Goal: Task Accomplishment & Management: Use online tool/utility

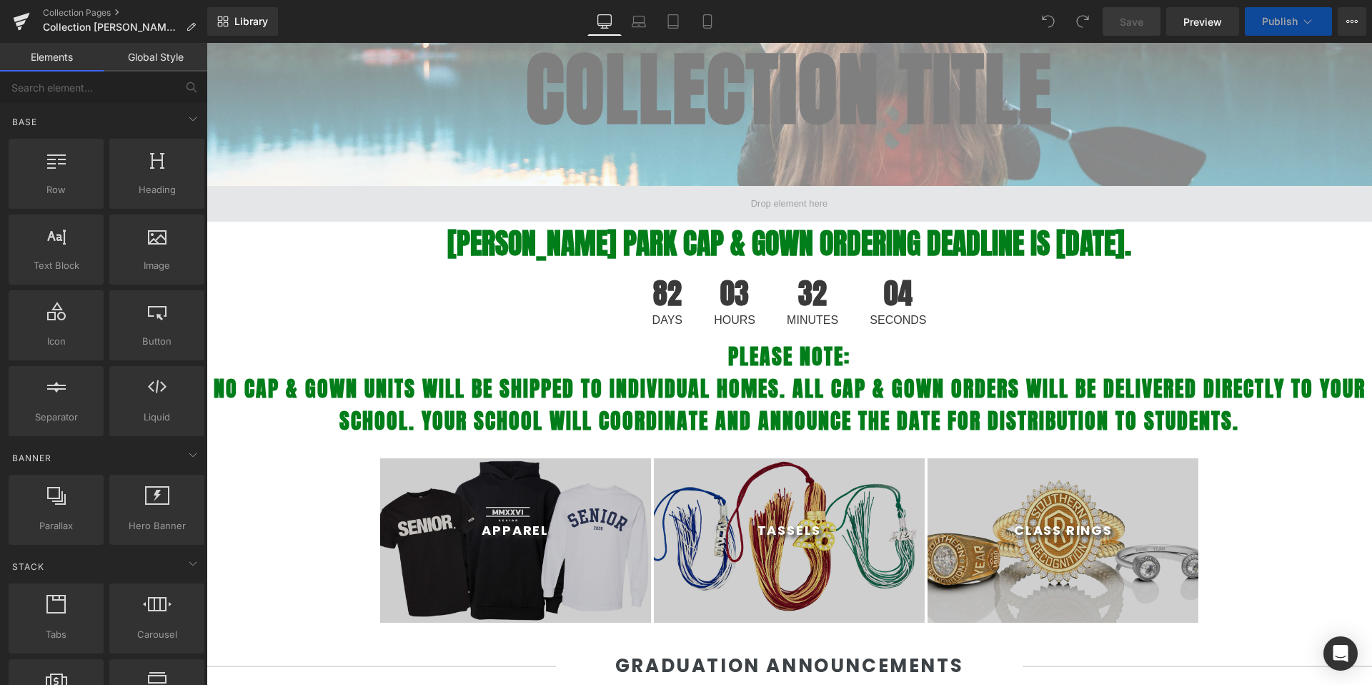
scroll to position [207, 0]
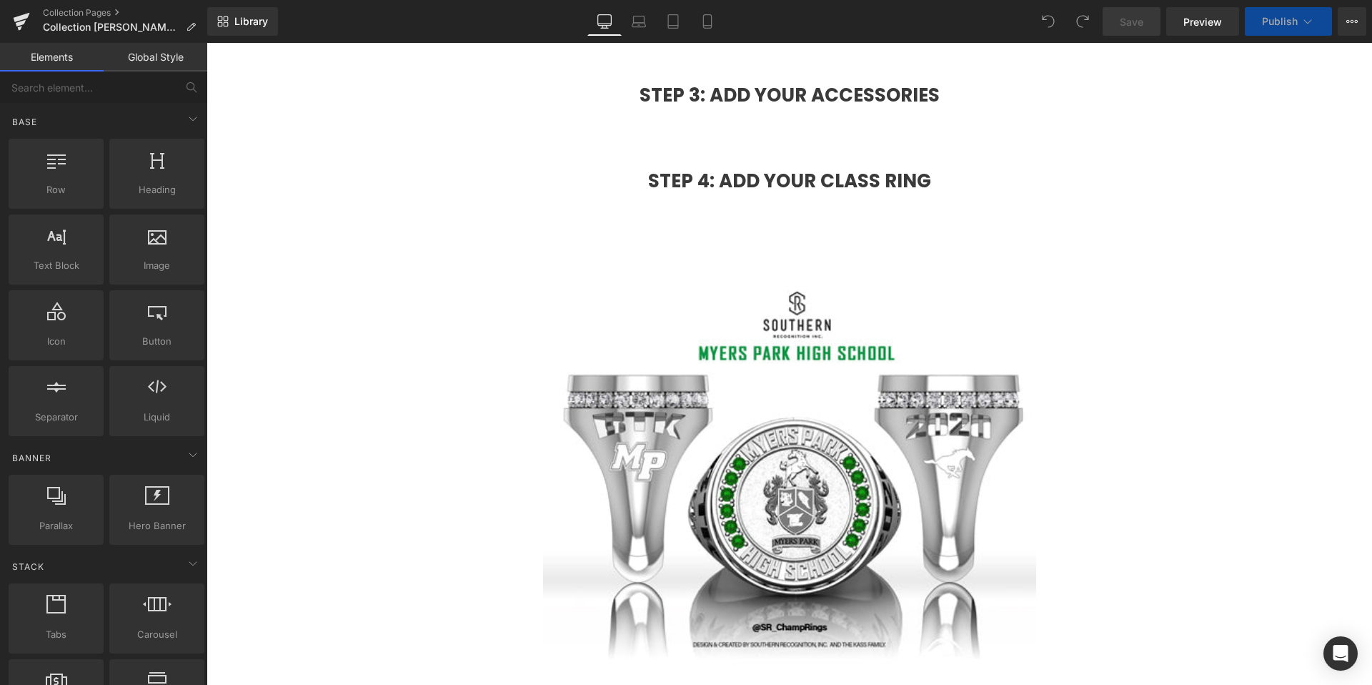
select select "M"
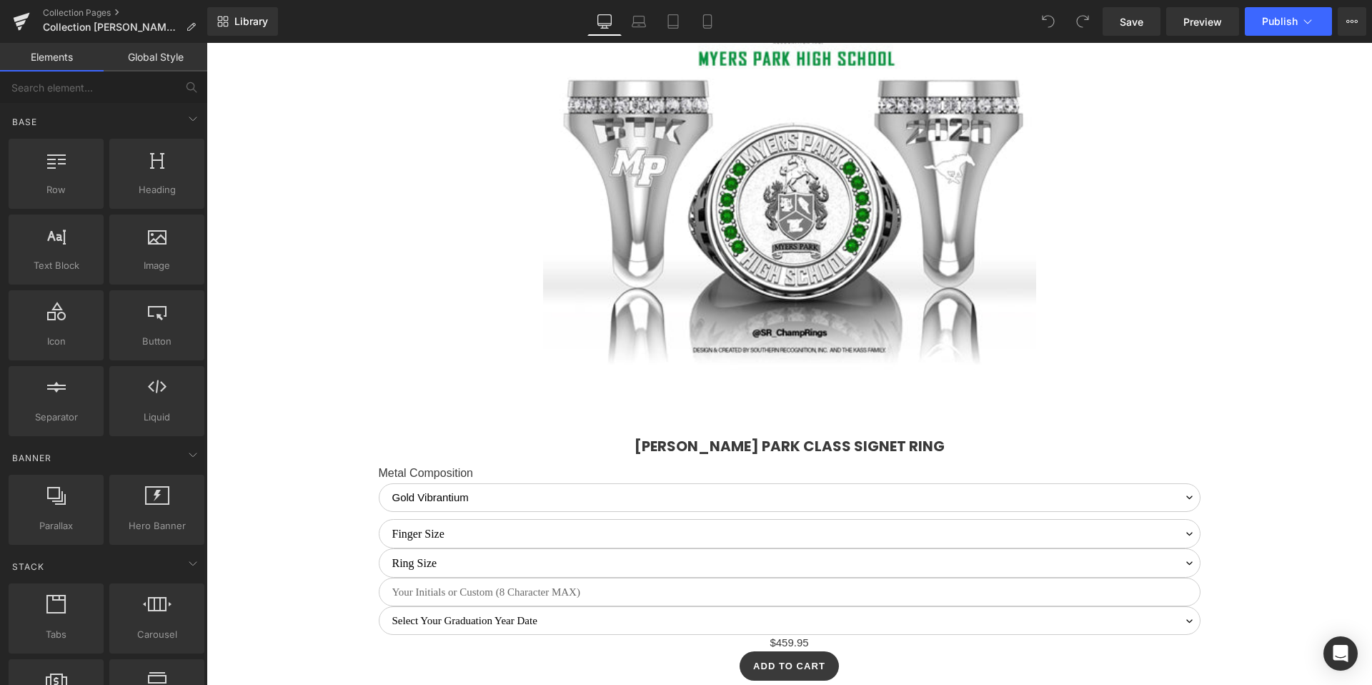
scroll to position [2905, 0]
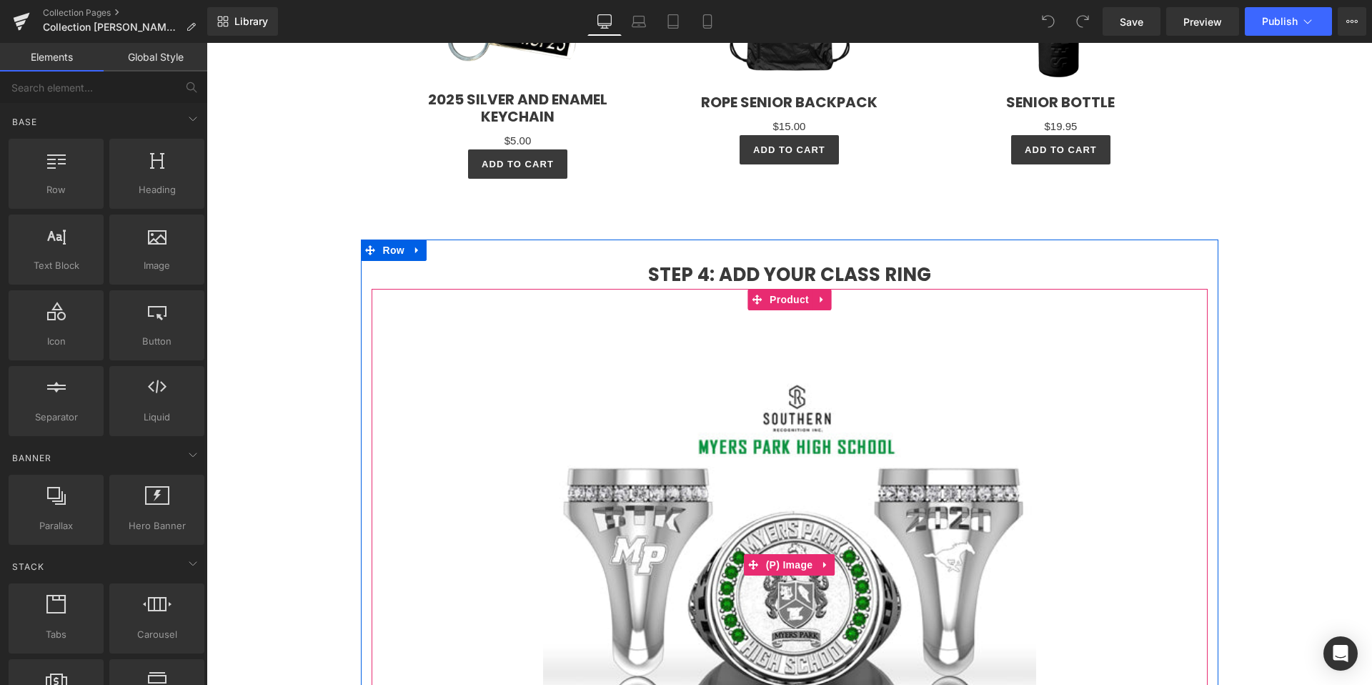
click at [693, 462] on img at bounding box center [789, 564] width 493 height 508
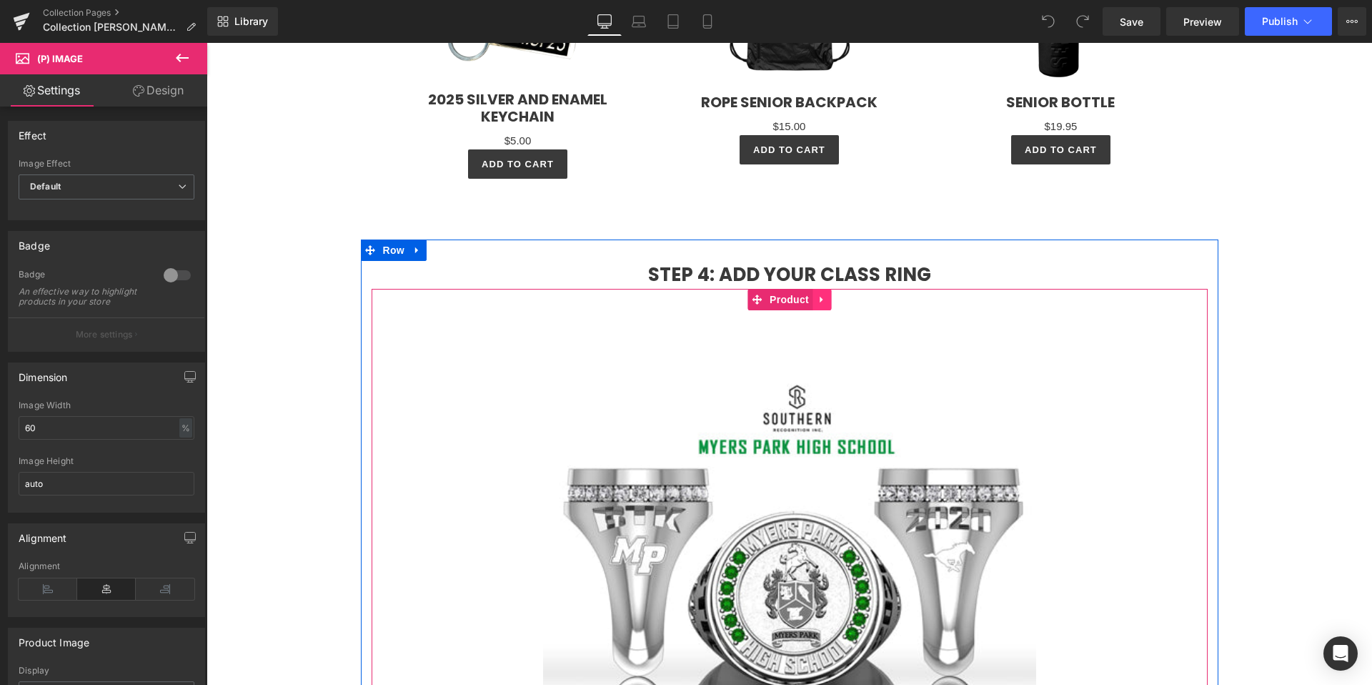
click at [820, 301] on icon at bounding box center [821, 300] width 3 height 6
click at [826, 297] on icon at bounding box center [831, 299] width 10 height 10
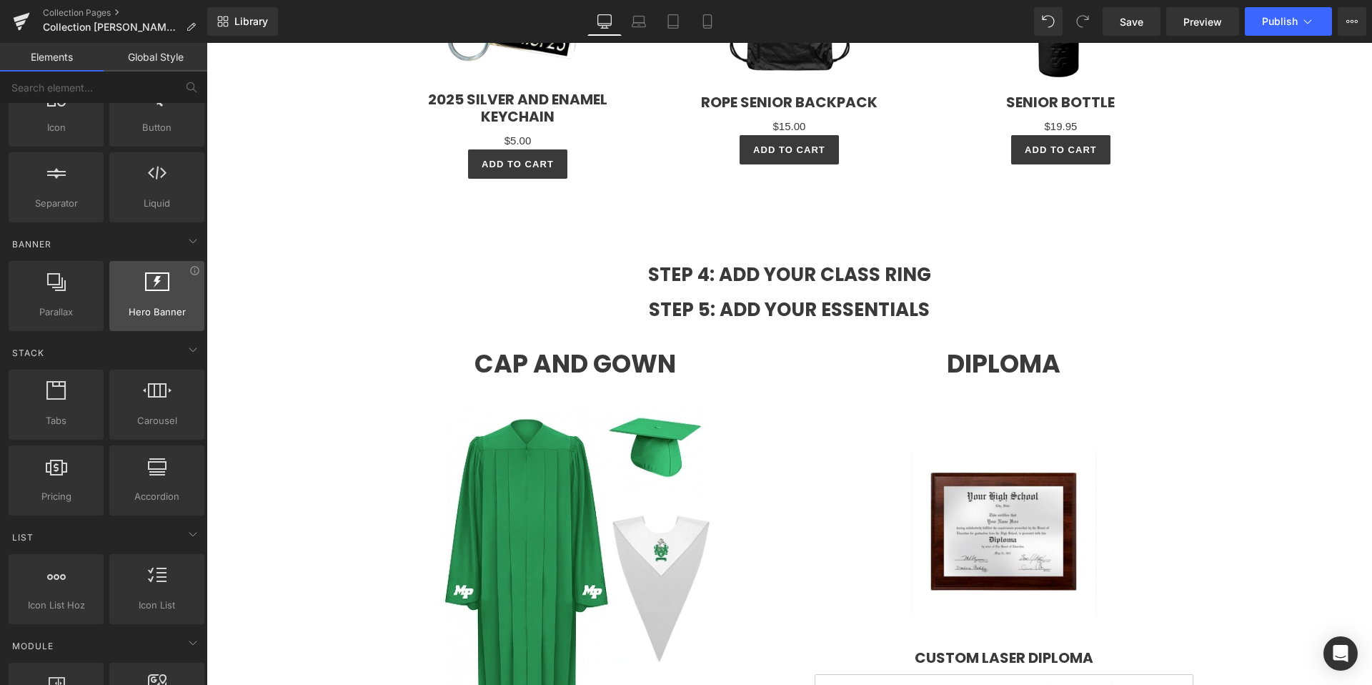
scroll to position [250, 0]
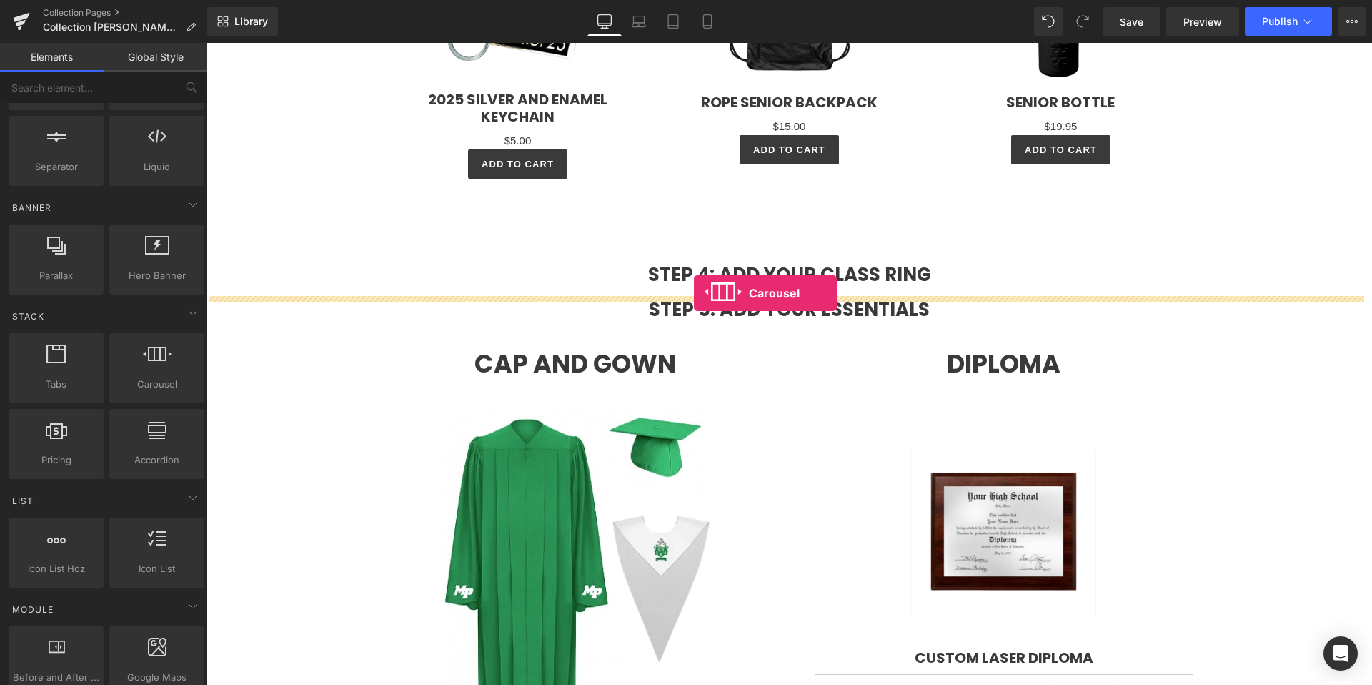
drag, startPoint x: 338, startPoint y: 411, endPoint x: 694, endPoint y: 293, distance: 374.9
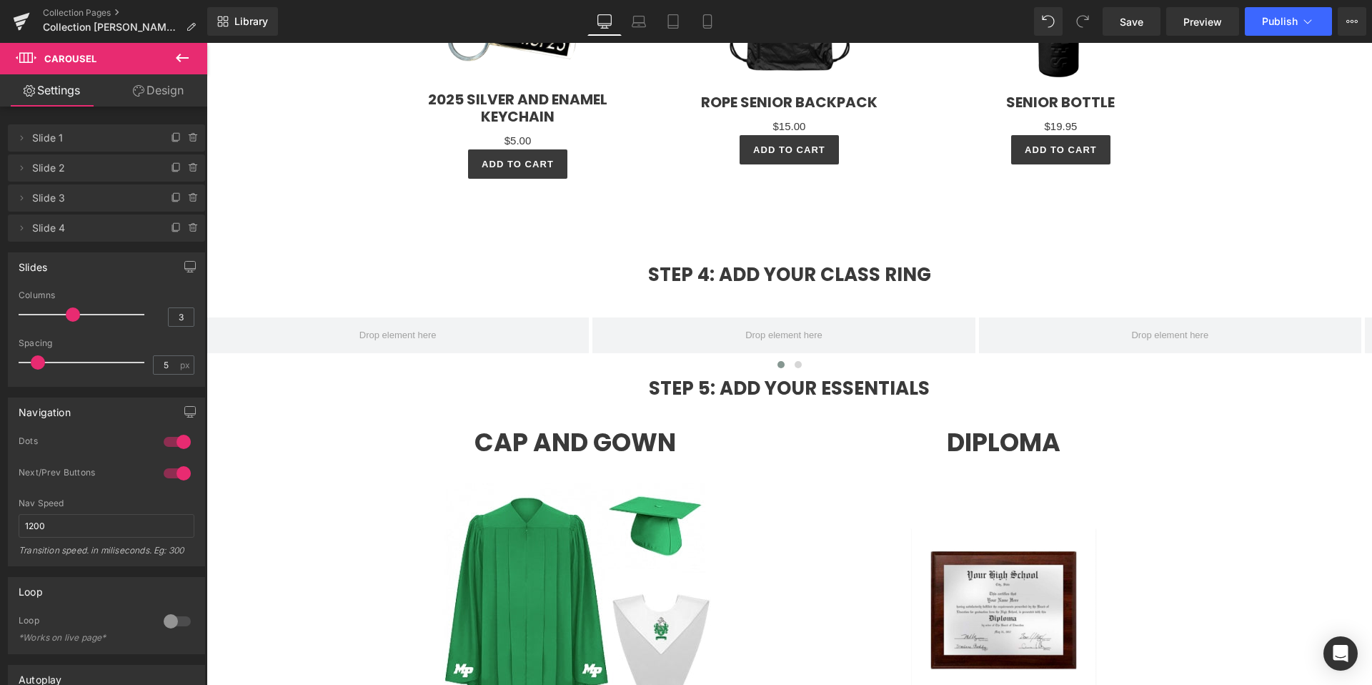
click at [184, 51] on icon at bounding box center [182, 57] width 17 height 17
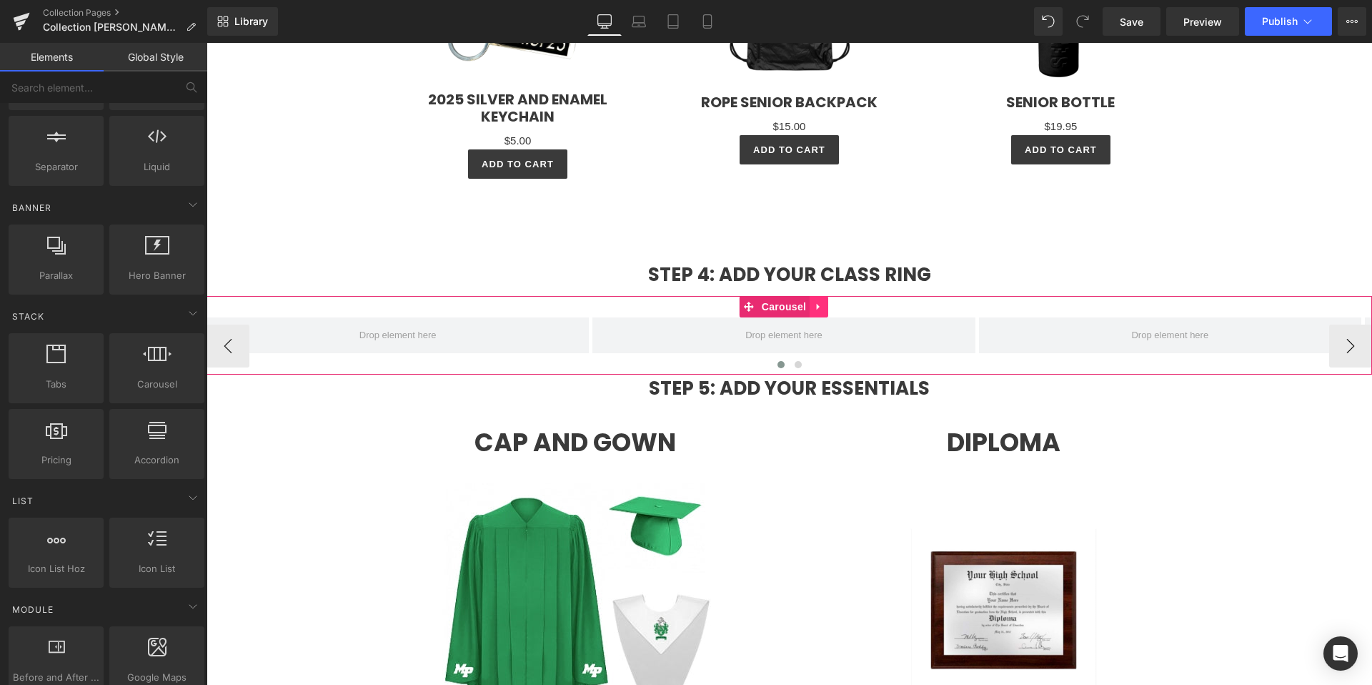
click at [817, 306] on icon at bounding box center [818, 307] width 3 height 6
click at [825, 306] on icon at bounding box center [828, 307] width 10 height 10
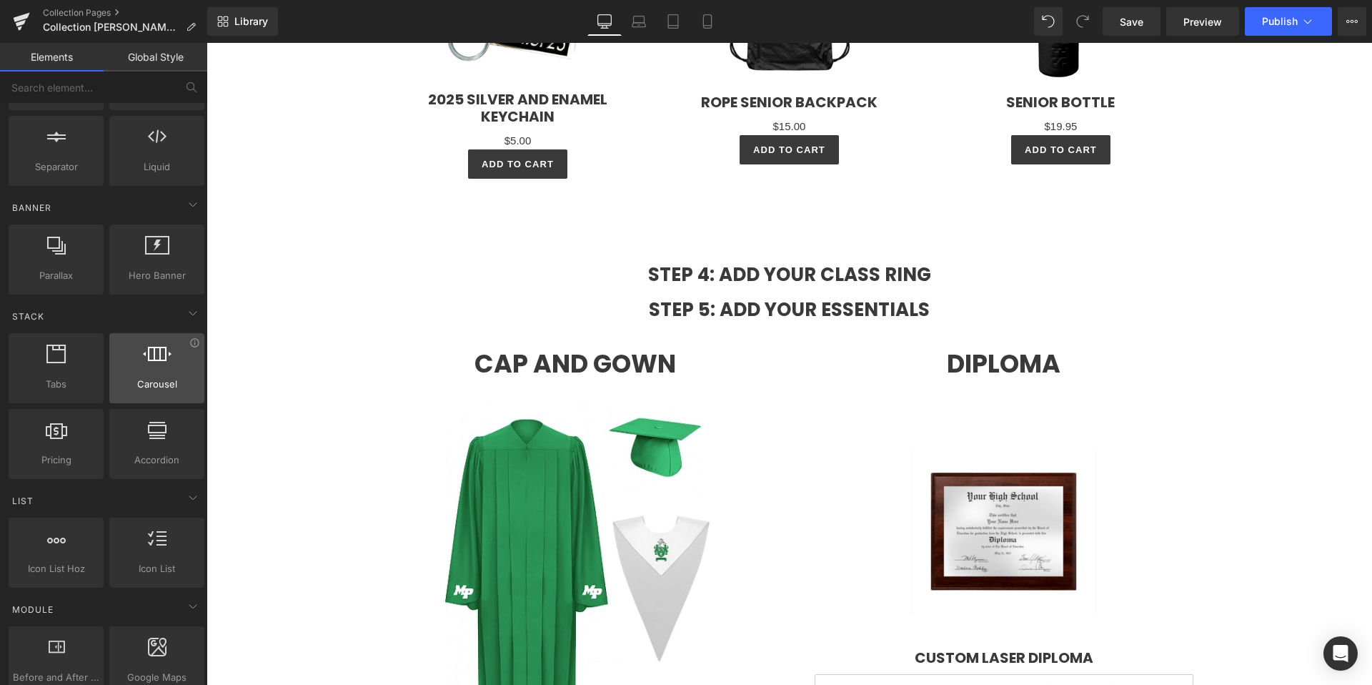
scroll to position [900, 0]
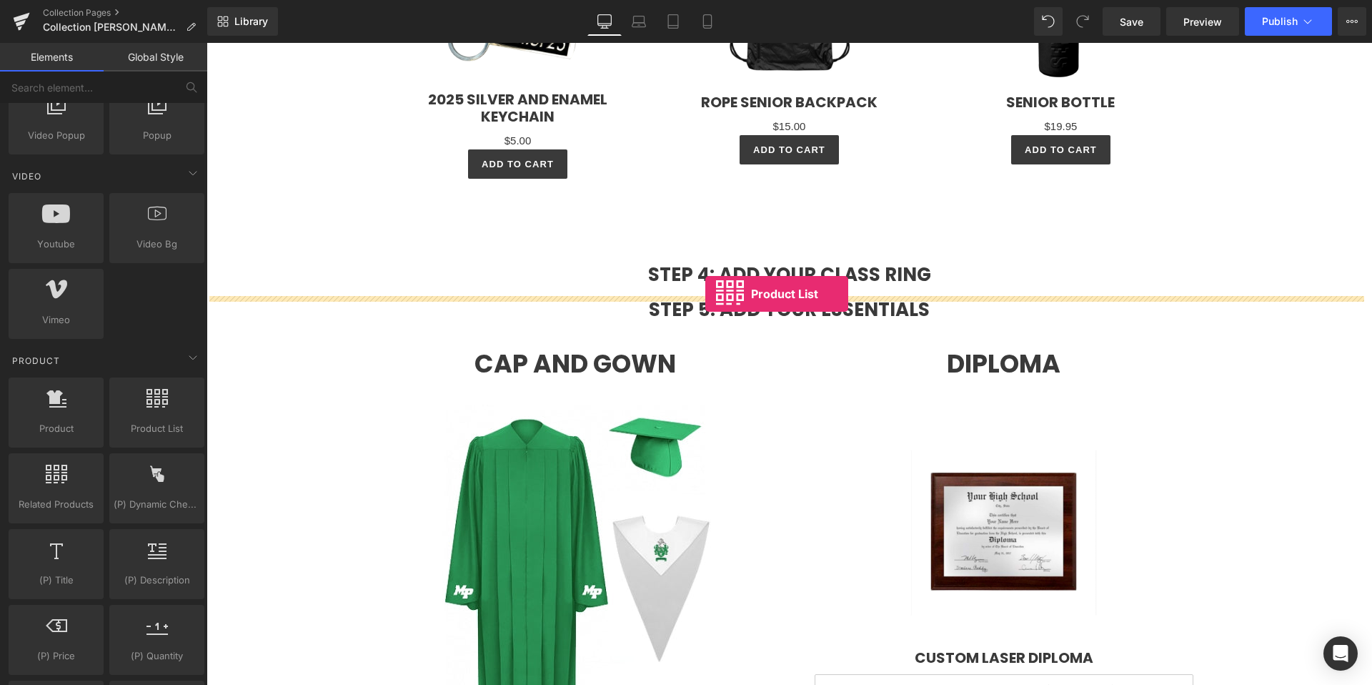
drag, startPoint x: 354, startPoint y: 464, endPoint x: 705, endPoint y: 294, distance: 390.2
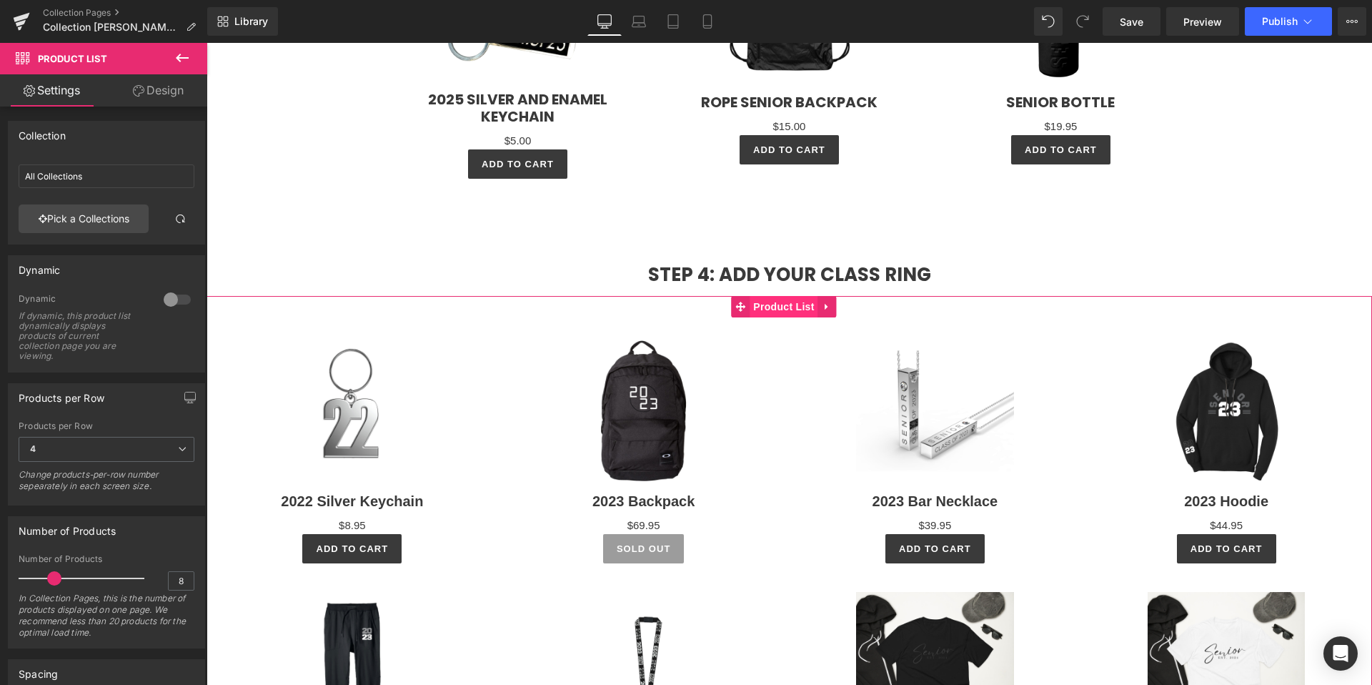
click at [786, 309] on span "Product List" at bounding box center [784, 306] width 68 height 21
click at [59, 223] on link "Pick a Collections" at bounding box center [84, 218] width 130 height 29
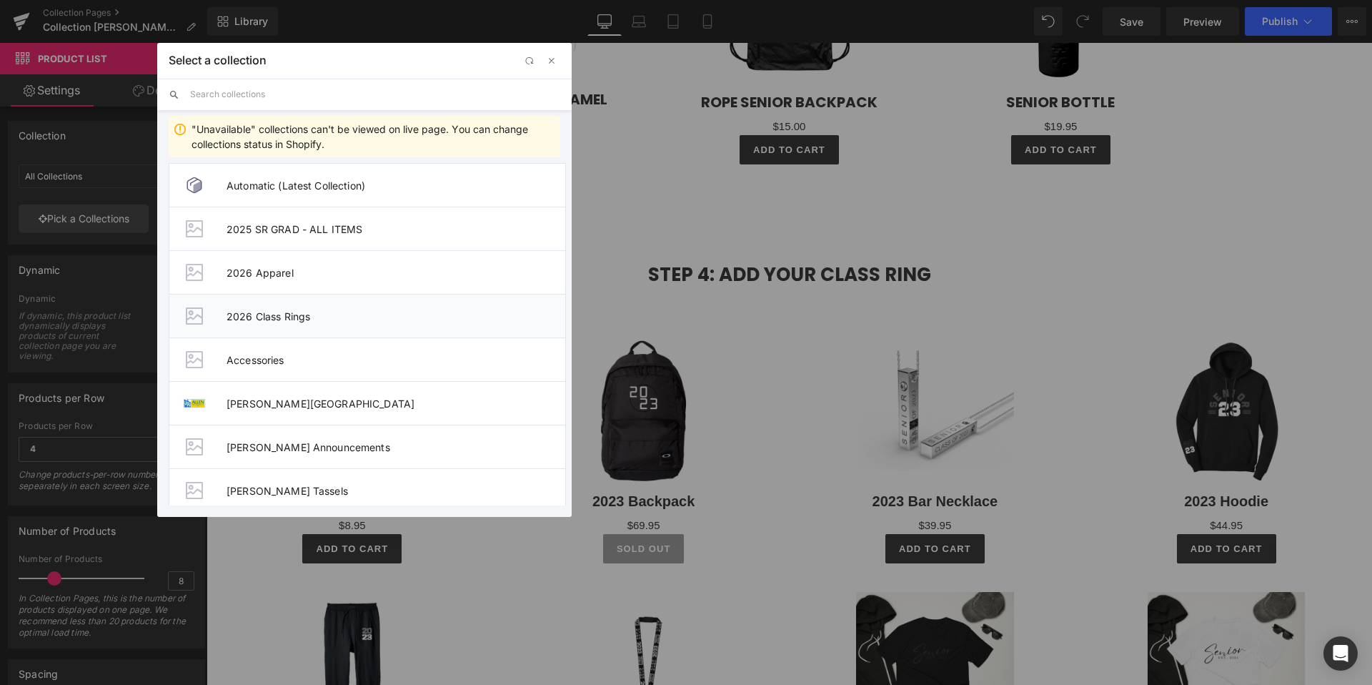
click at [257, 323] on li "2026 Class Rings" at bounding box center [367, 316] width 397 height 44
type input "2026 Class Rings"
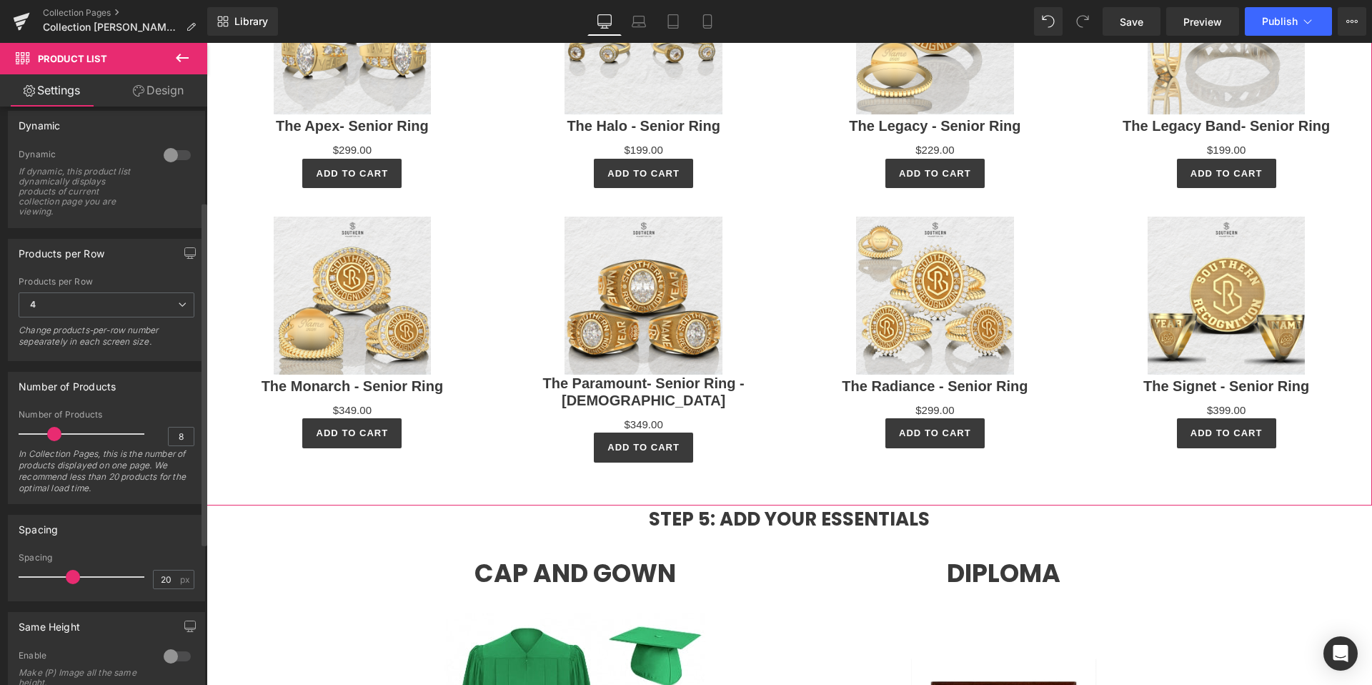
scroll to position [227, 0]
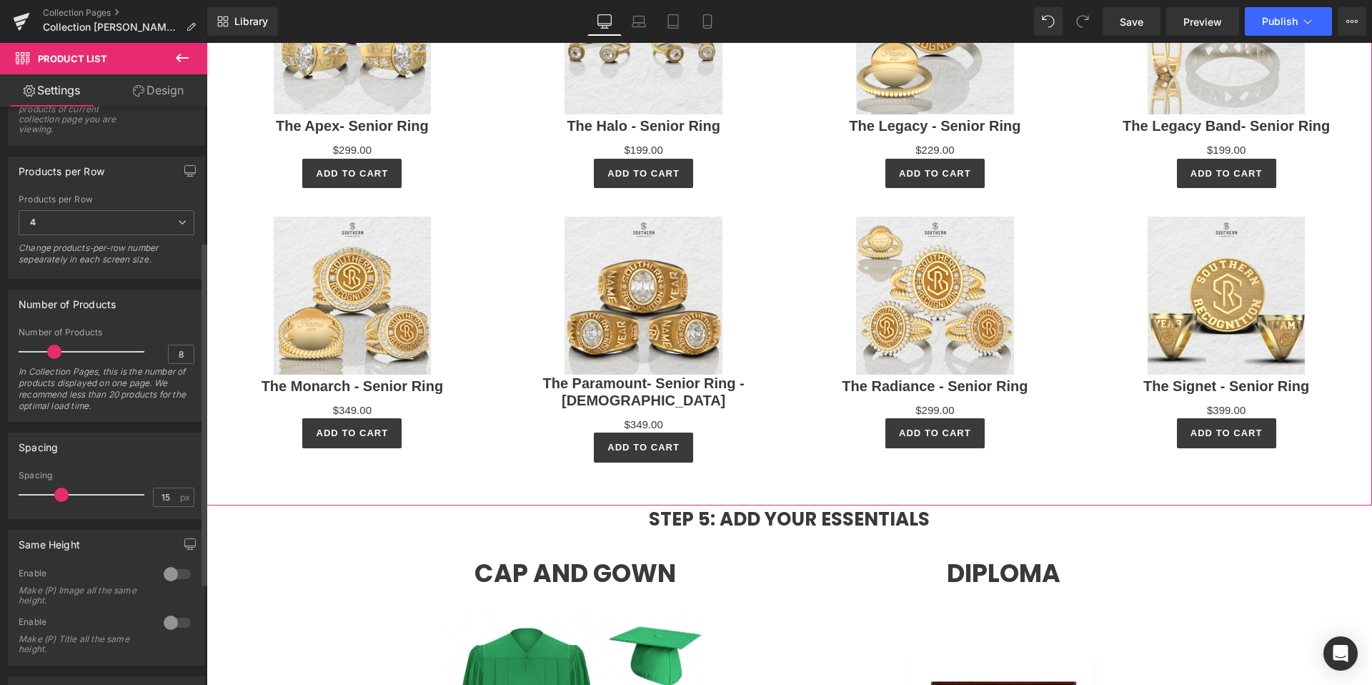
type input "14"
drag, startPoint x: 75, startPoint y: 495, endPoint x: 62, endPoint y: 498, distance: 13.2
click at [62, 498] on span at bounding box center [61, 494] width 14 height 14
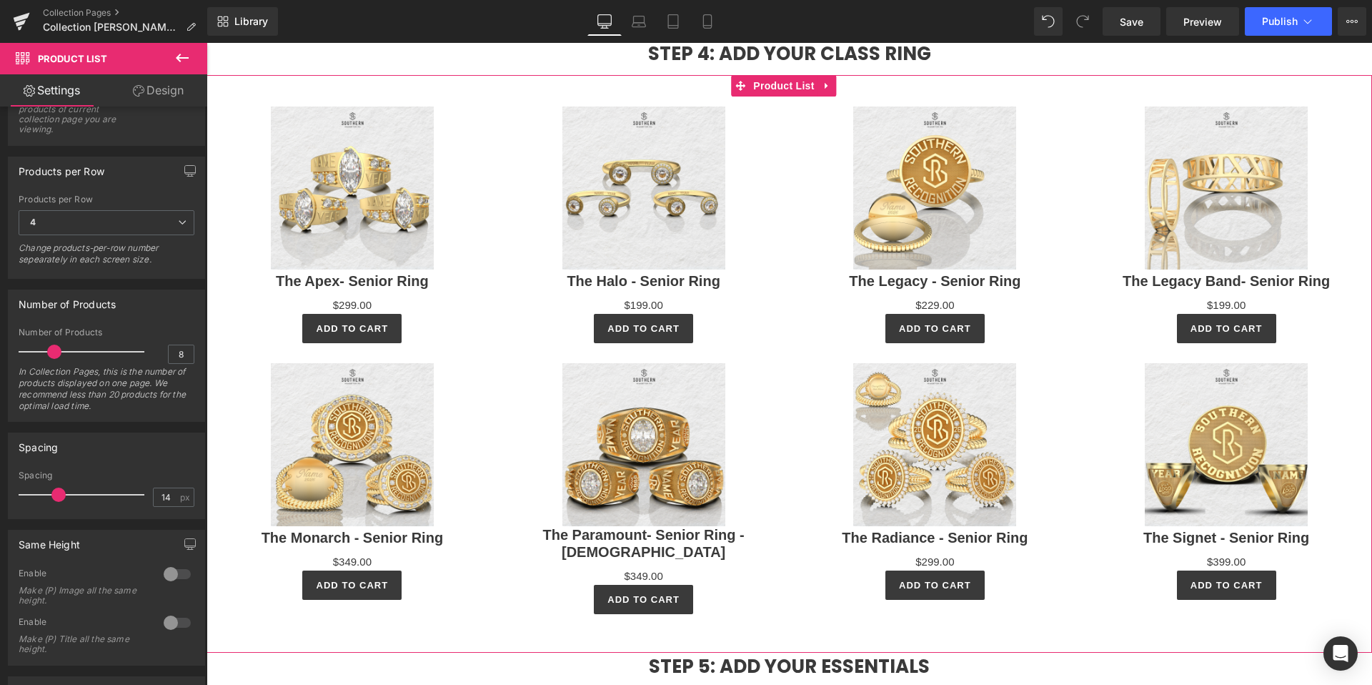
scroll to position [3146, 0]
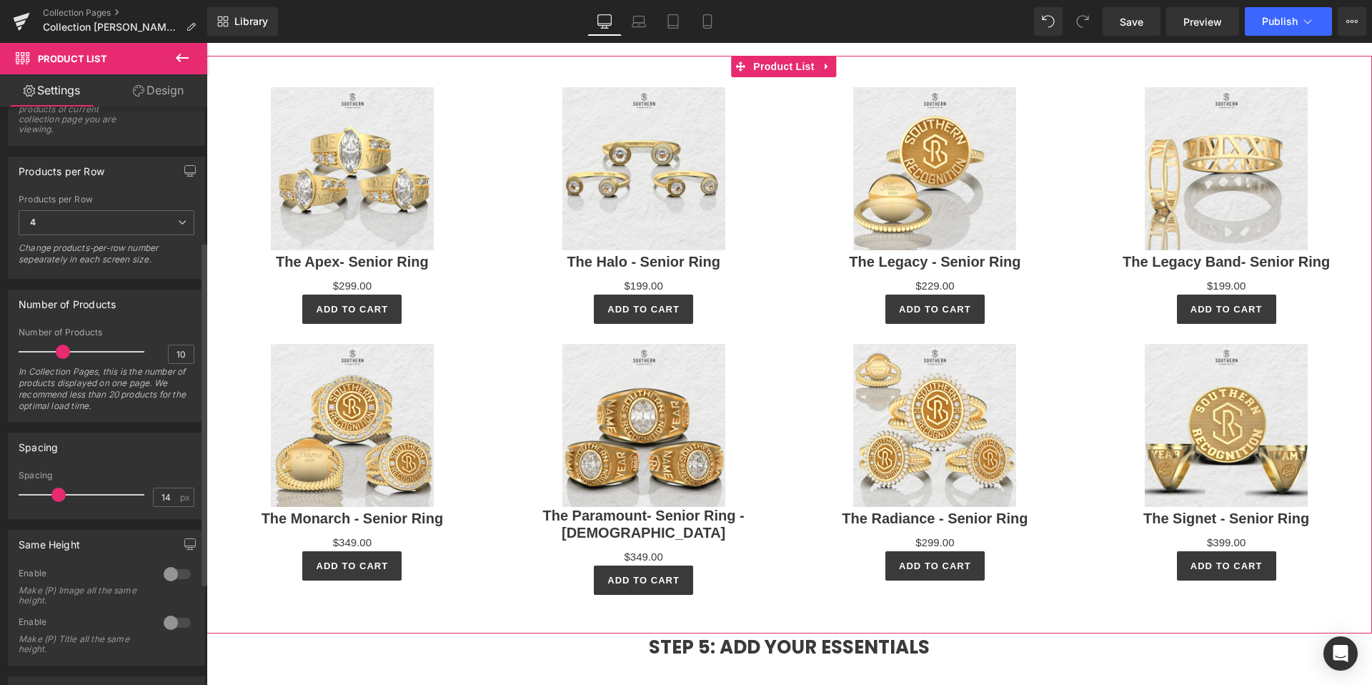
type input "11"
drag, startPoint x: 51, startPoint y: 350, endPoint x: 64, endPoint y: 352, distance: 12.3
click at [64, 352] on span at bounding box center [63, 351] width 14 height 14
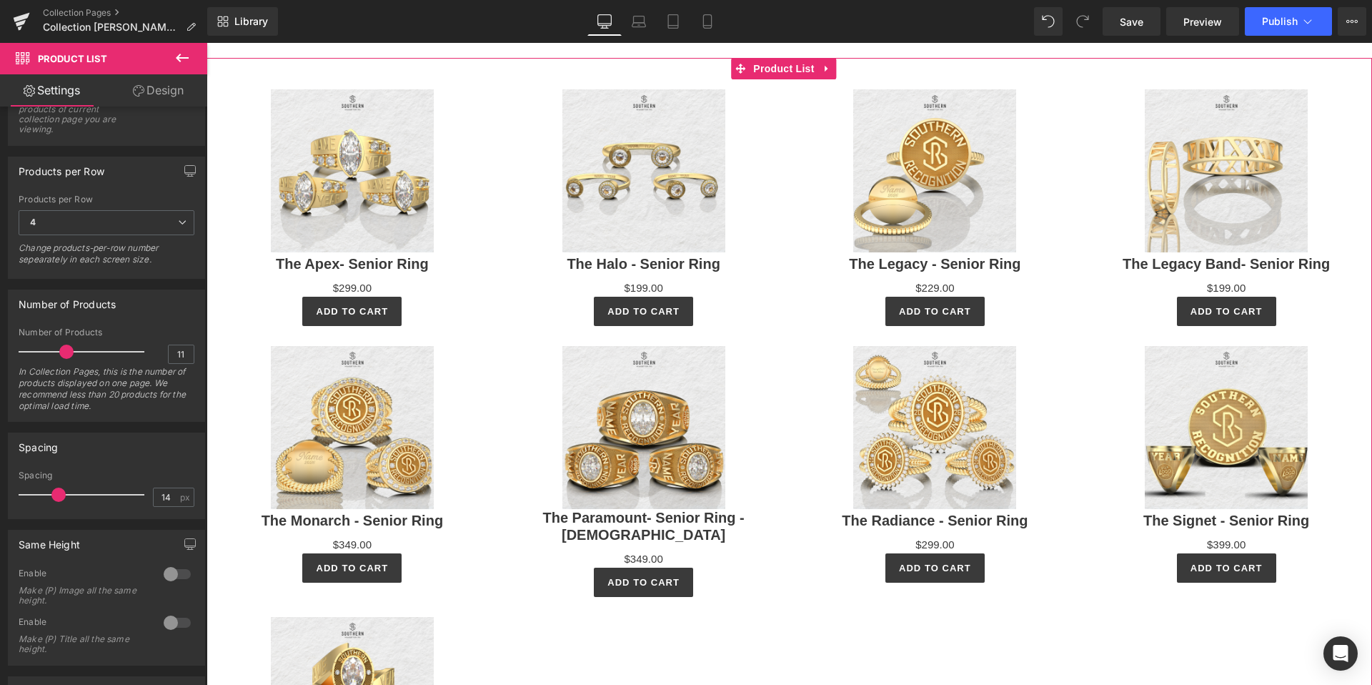
scroll to position [3196, 0]
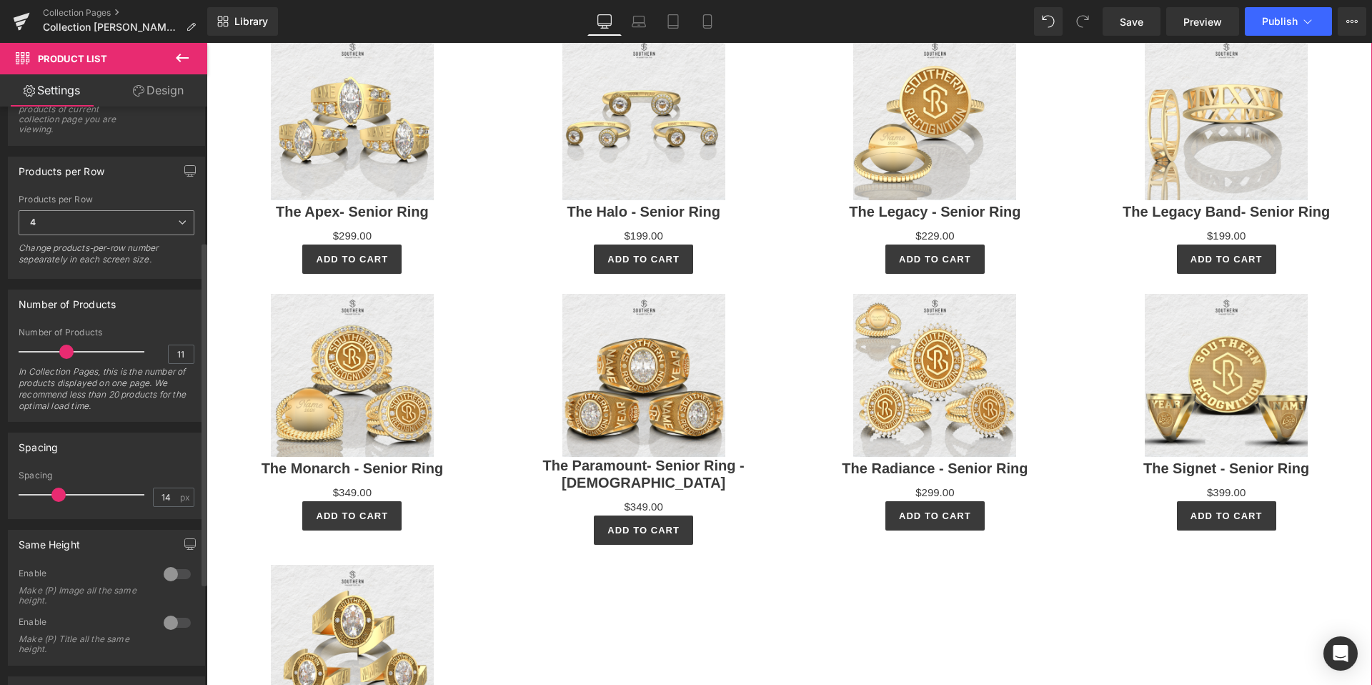
click at [39, 227] on span "4" at bounding box center [107, 222] width 176 height 25
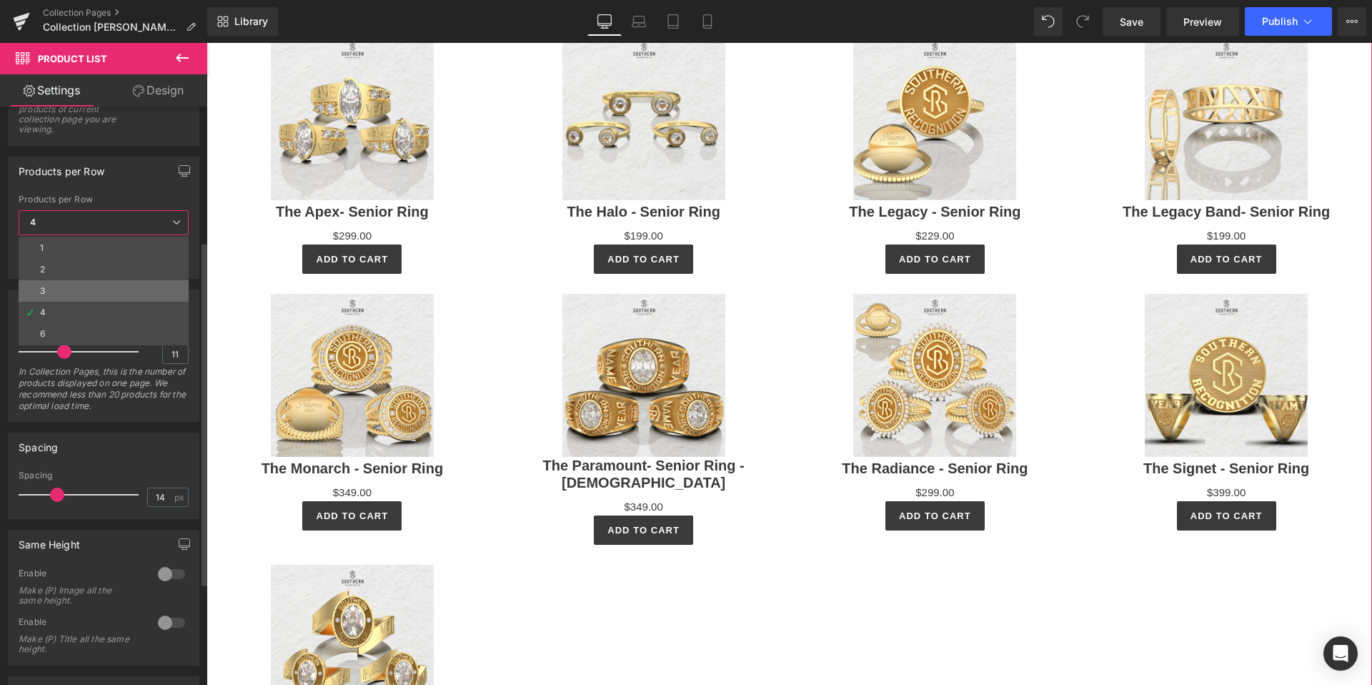
click at [54, 288] on li "3" at bounding box center [104, 290] width 170 height 21
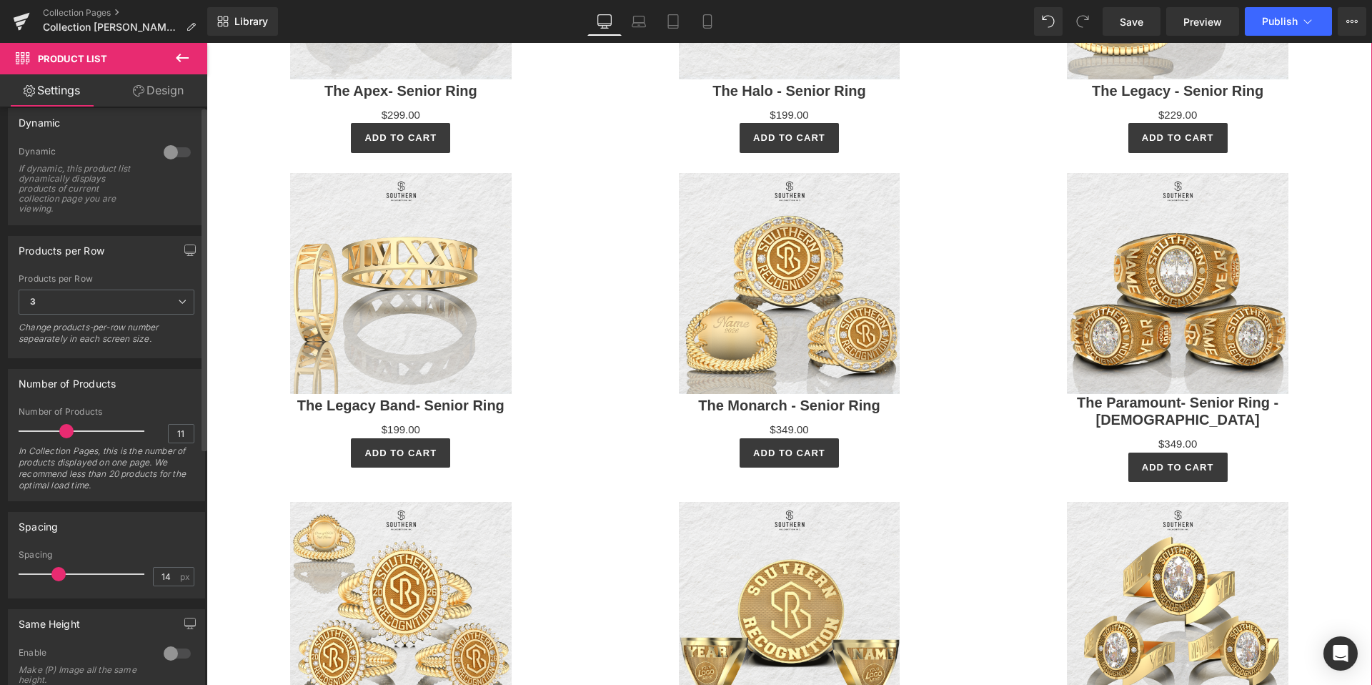
scroll to position [0, 0]
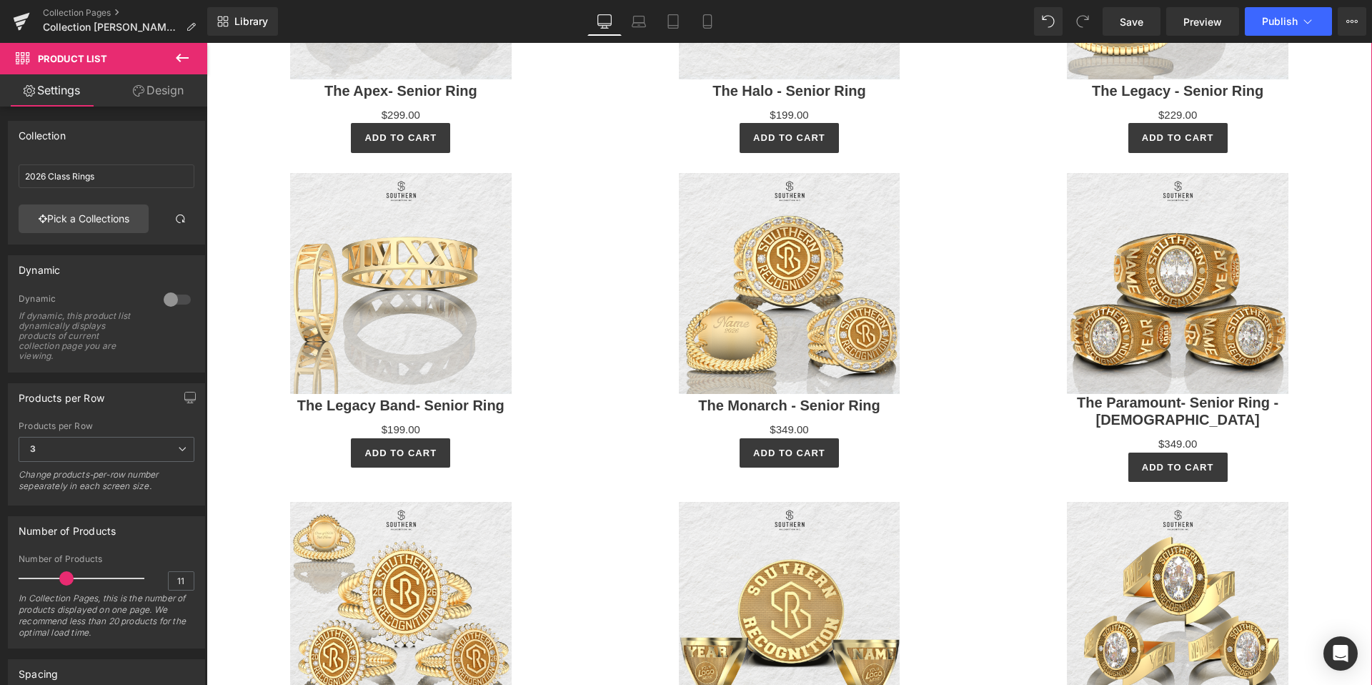
click at [162, 95] on link "Design" at bounding box center [158, 90] width 104 height 32
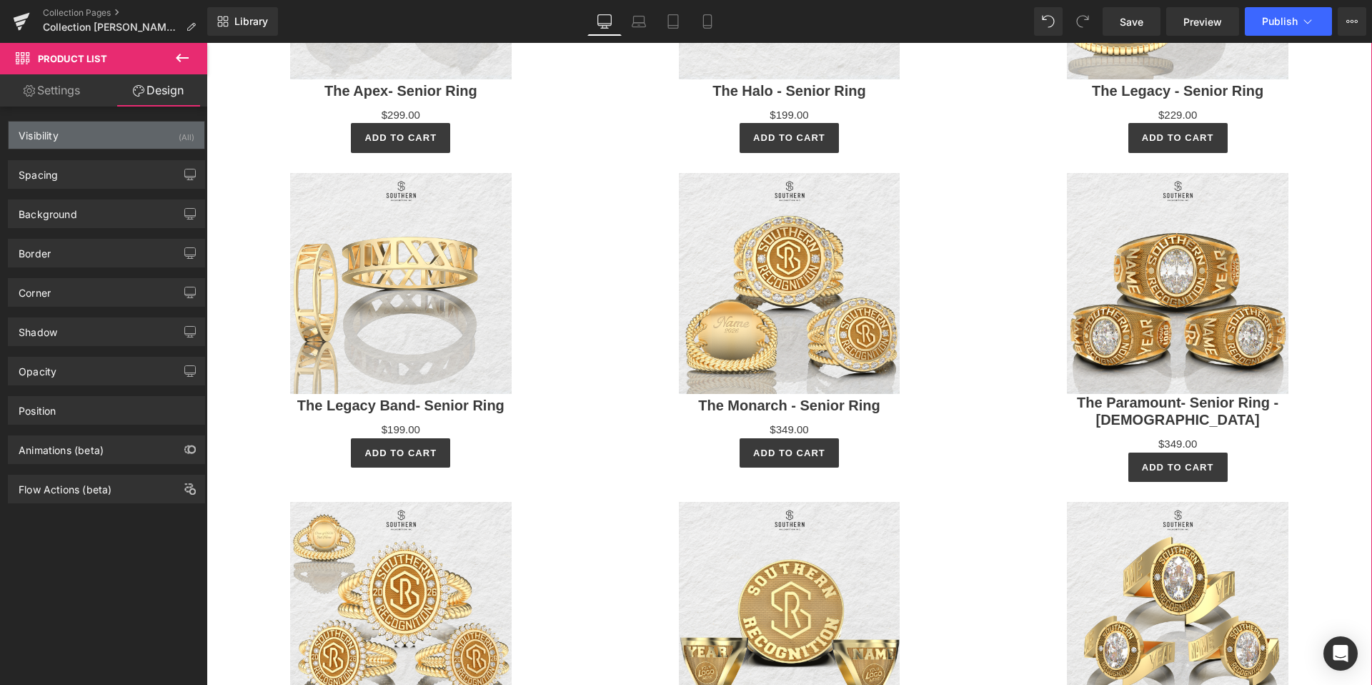
click at [60, 139] on div "Visibility (All)" at bounding box center [107, 134] width 196 height 27
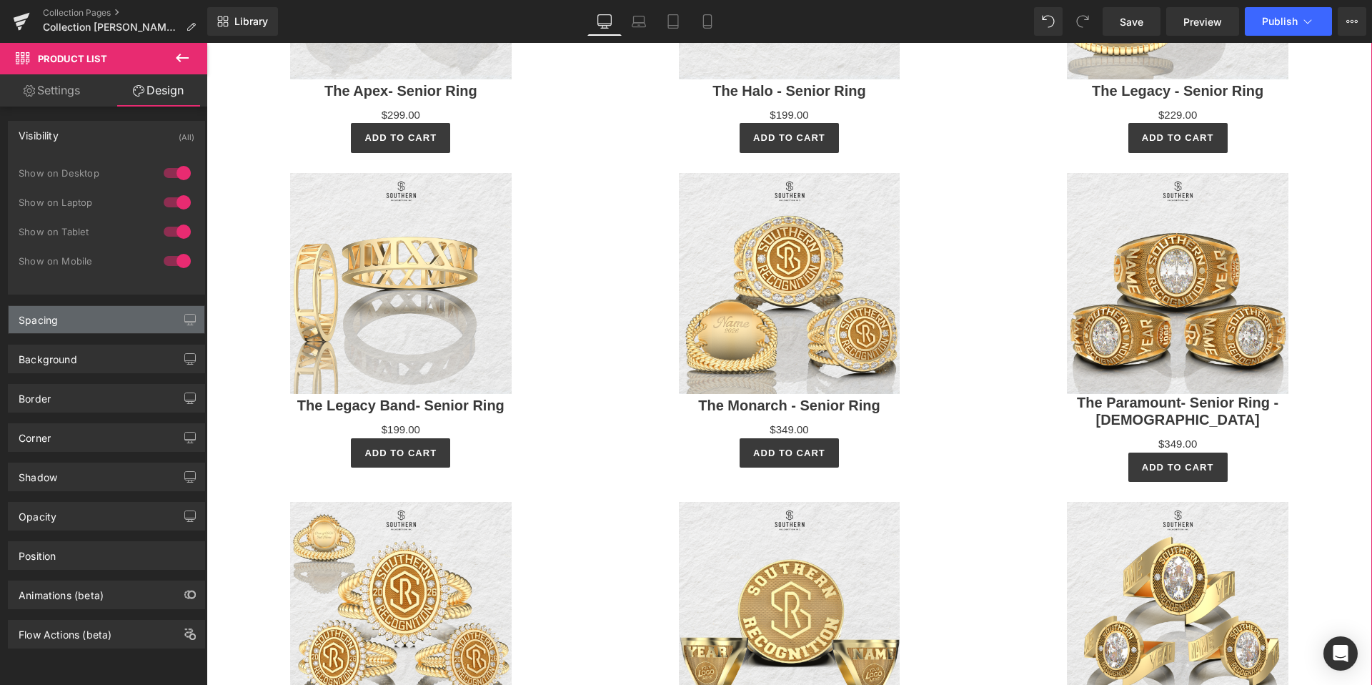
click at [43, 323] on div "Spacing" at bounding box center [38, 316] width 39 height 20
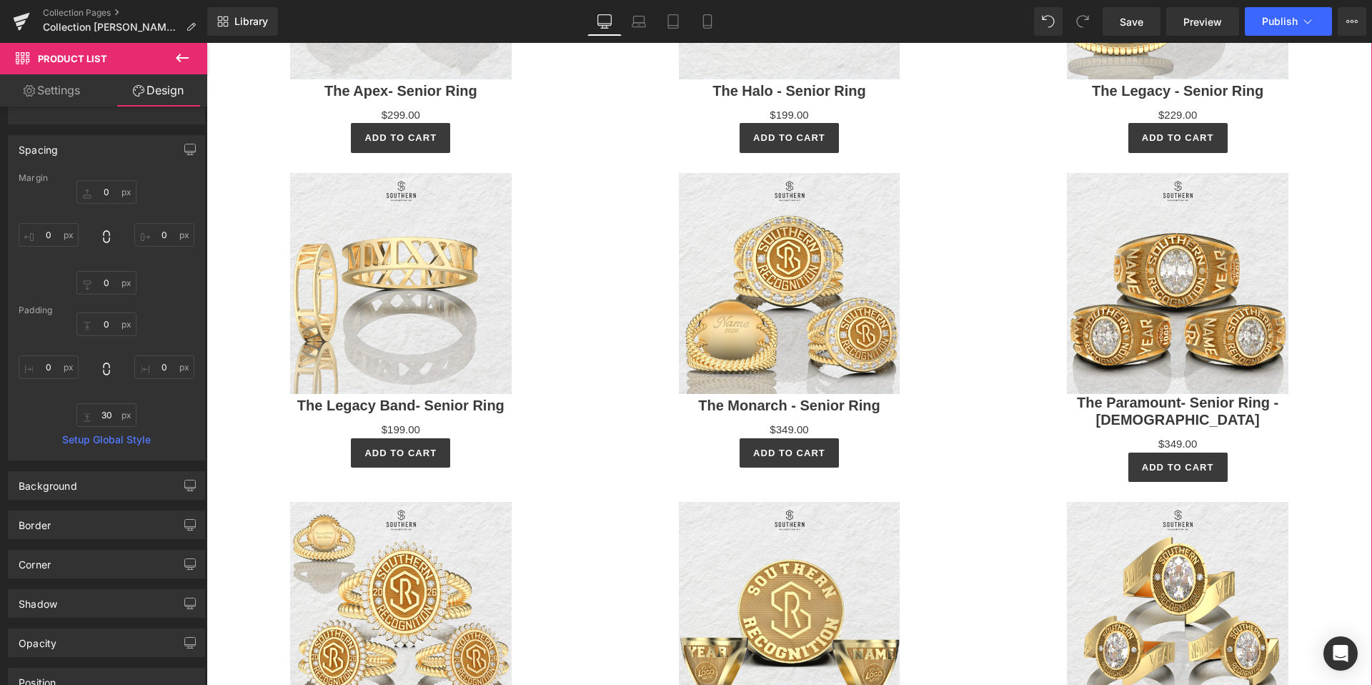
scroll to position [300, 0]
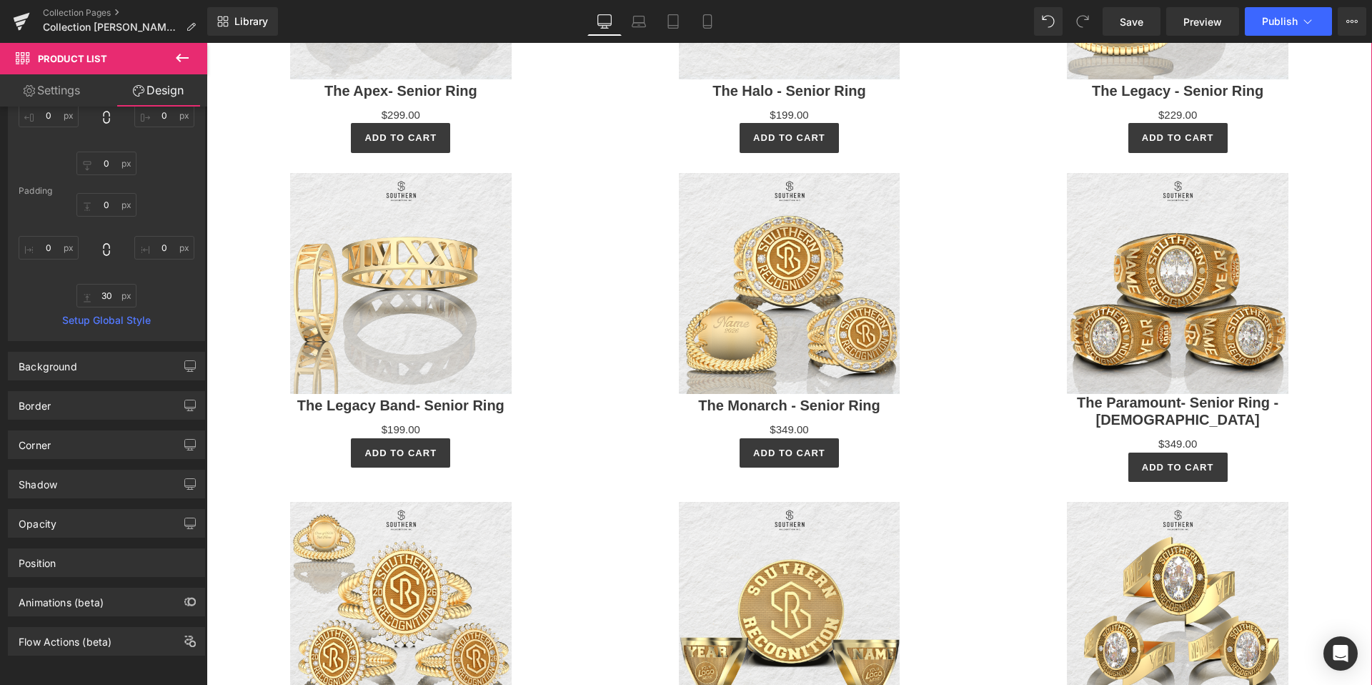
click at [659, 169] on div "Sale Off (P) Image The Monarch - Senior Ring (P) Title $0 $349.00 (P) Price Add…" at bounding box center [789, 320] width 389 height 314
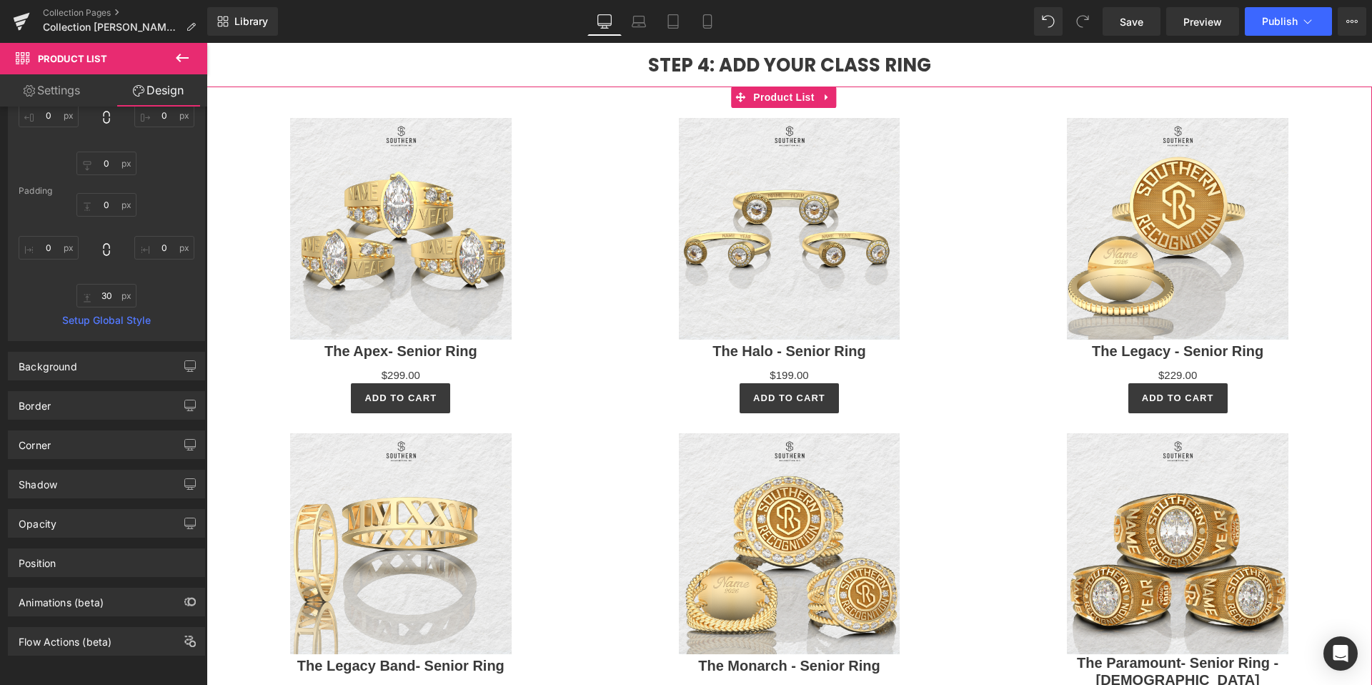
scroll to position [2808, 0]
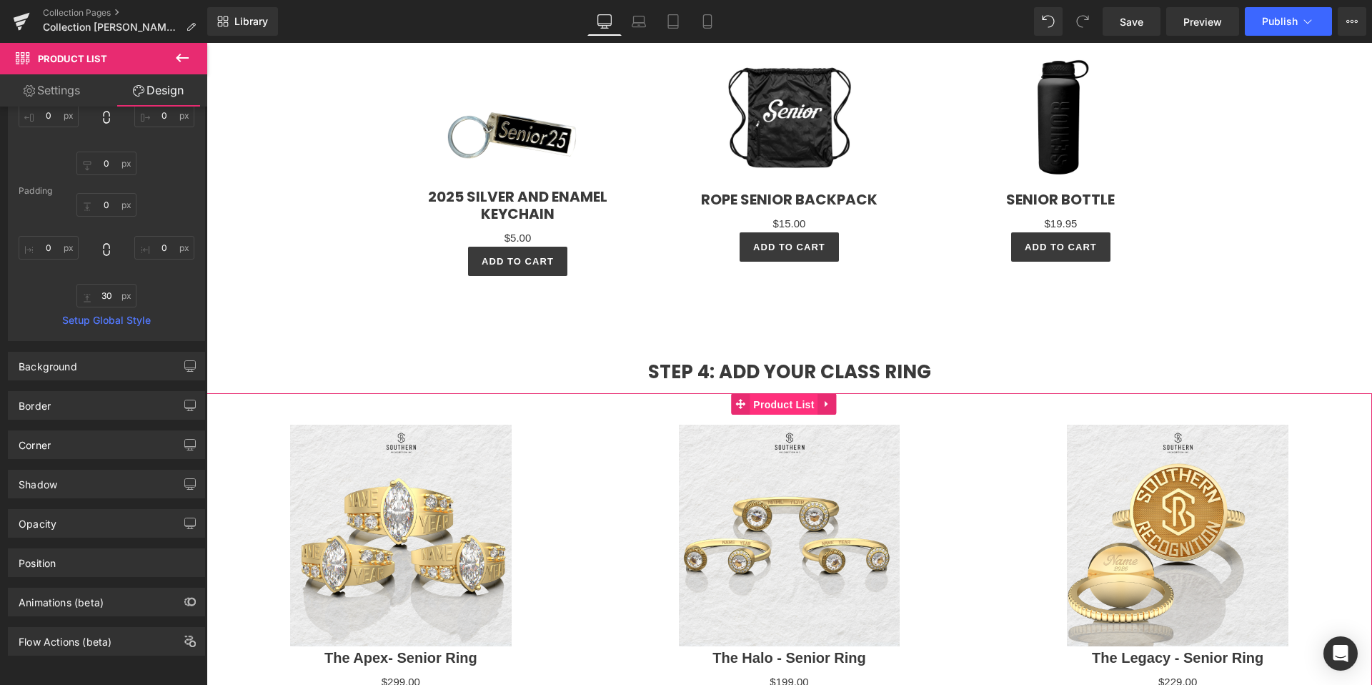
click at [773, 404] on span "Product List" at bounding box center [784, 404] width 68 height 21
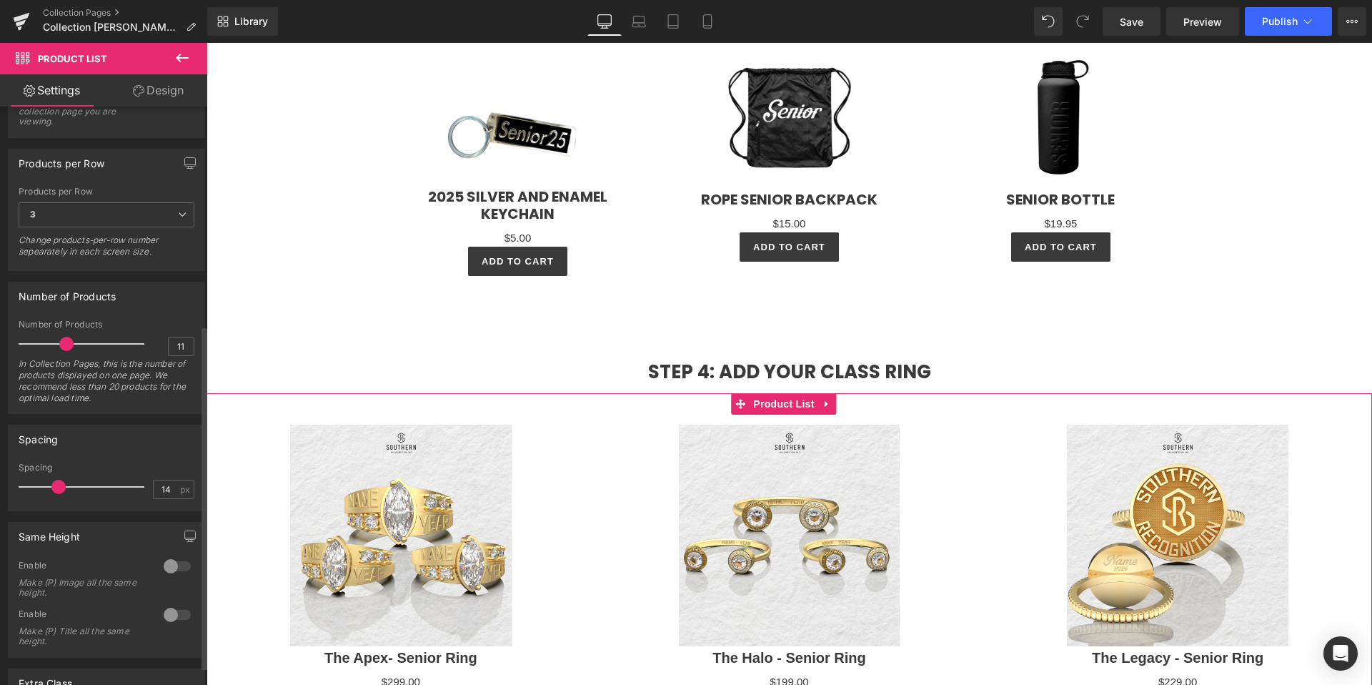
scroll to position [398, 0]
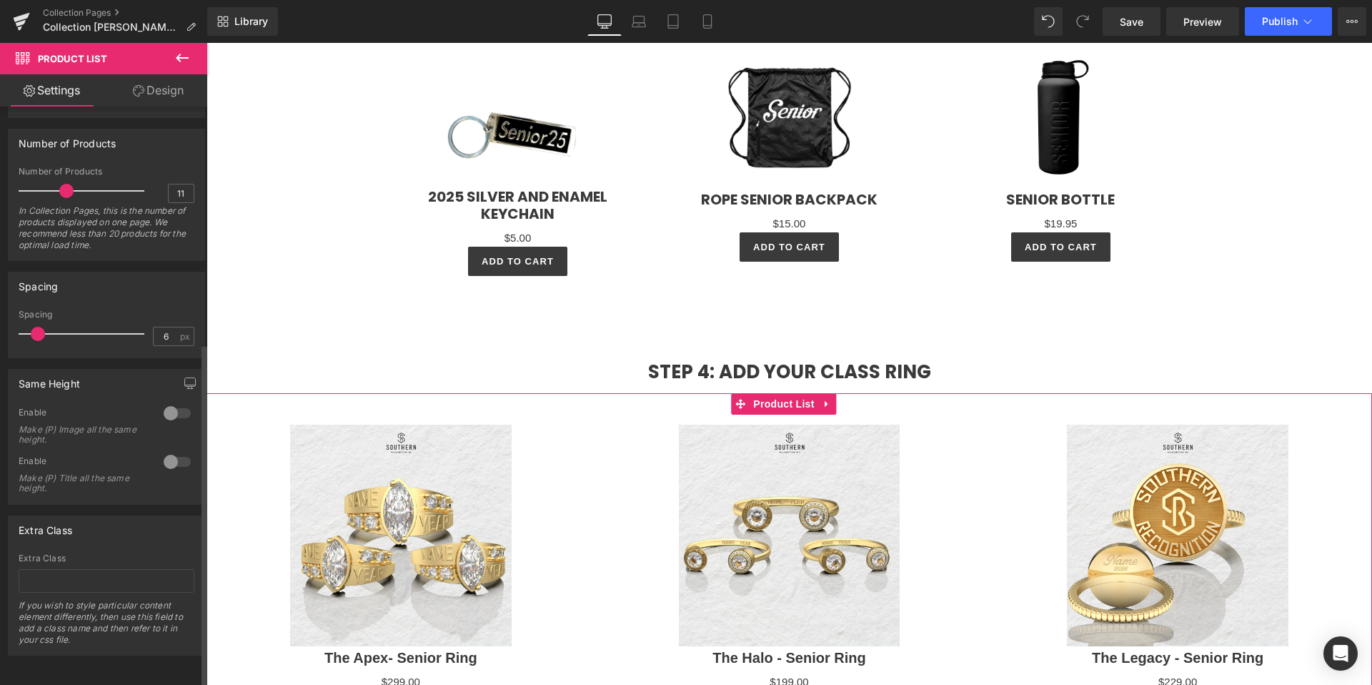
type input "7"
drag, startPoint x: 59, startPoint y: 323, endPoint x: 42, endPoint y: 327, distance: 16.8
click at [42, 327] on span at bounding box center [42, 334] width 14 height 14
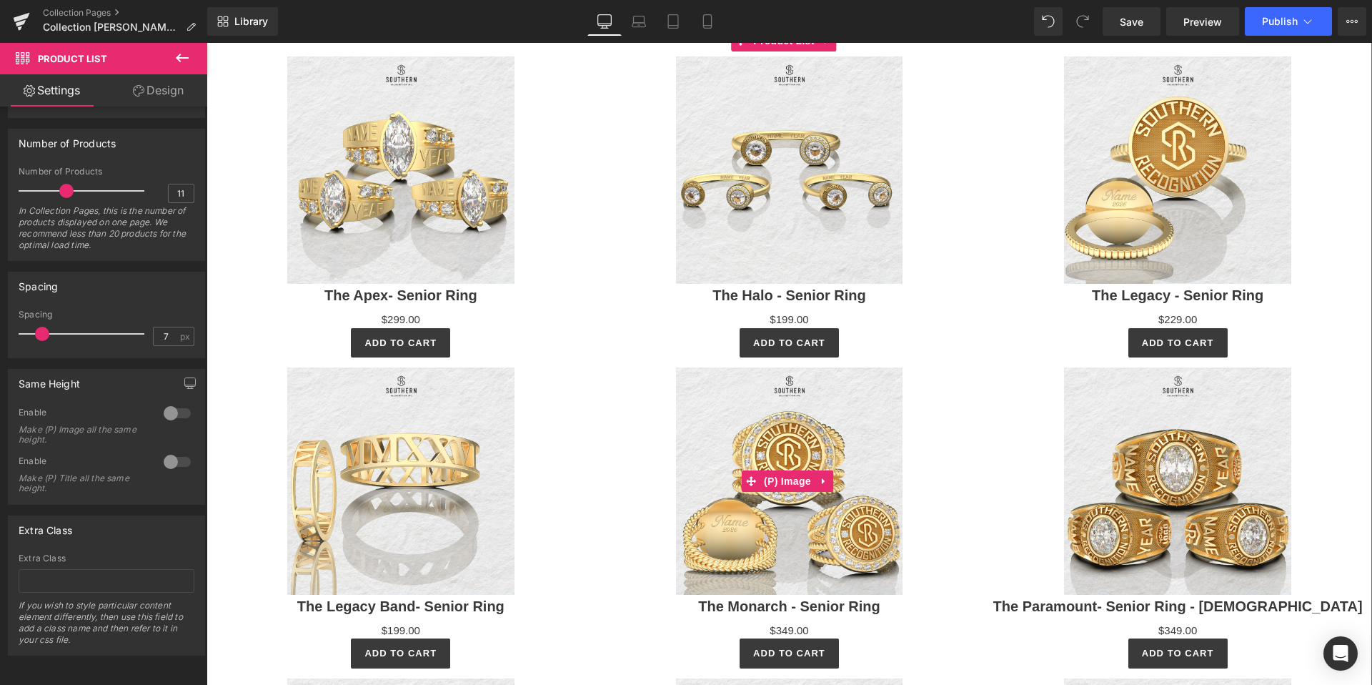
scroll to position [3004, 0]
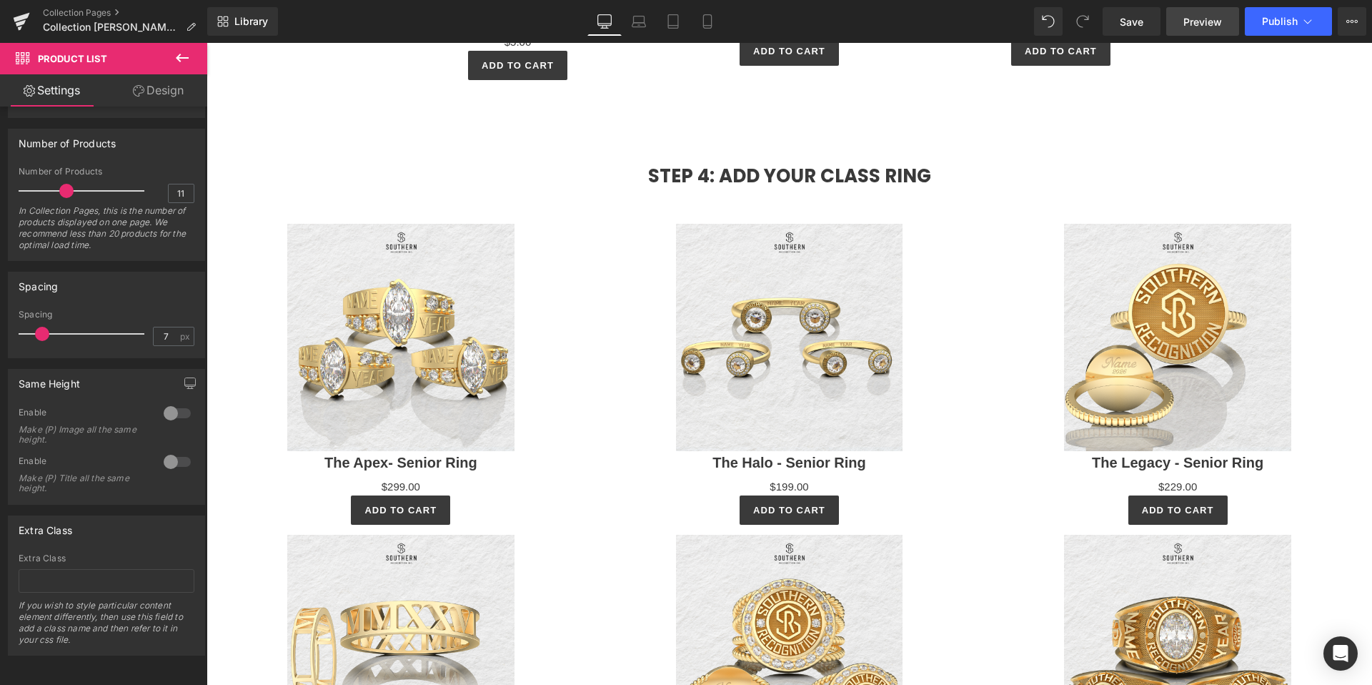
click at [1188, 23] on span "Preview" at bounding box center [1202, 21] width 39 height 15
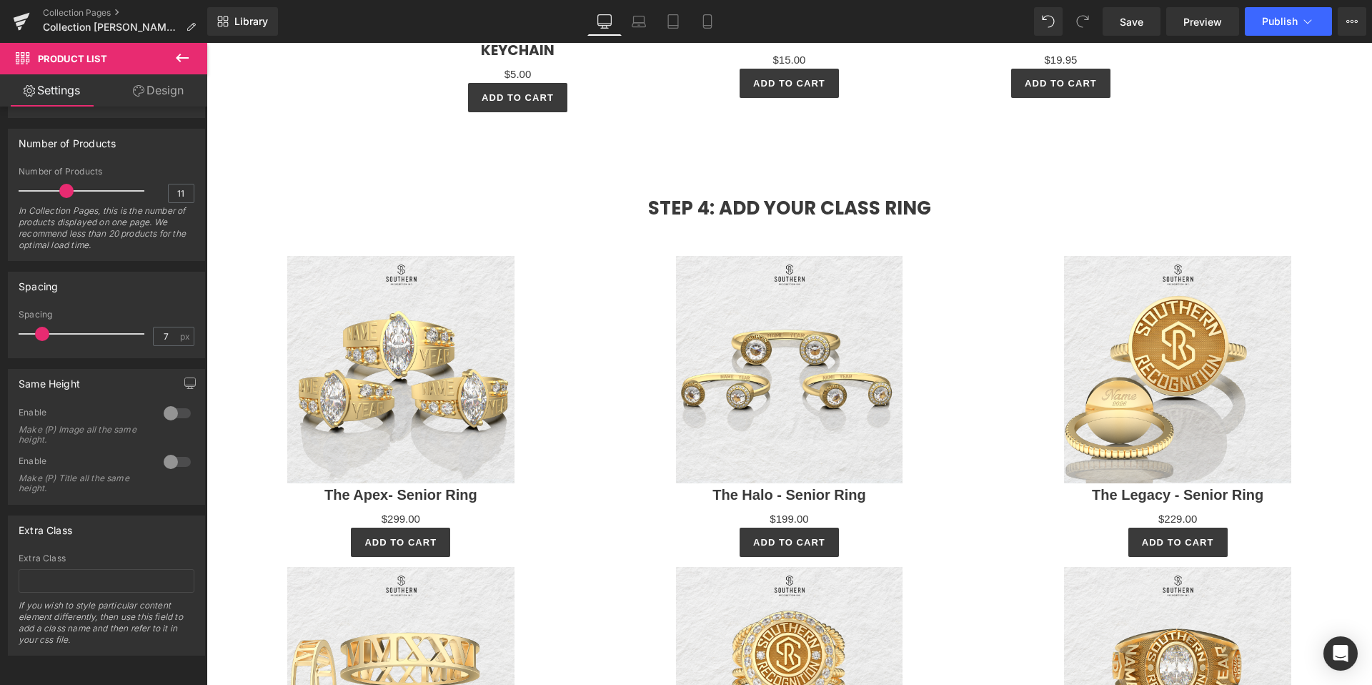
scroll to position [3375, 0]
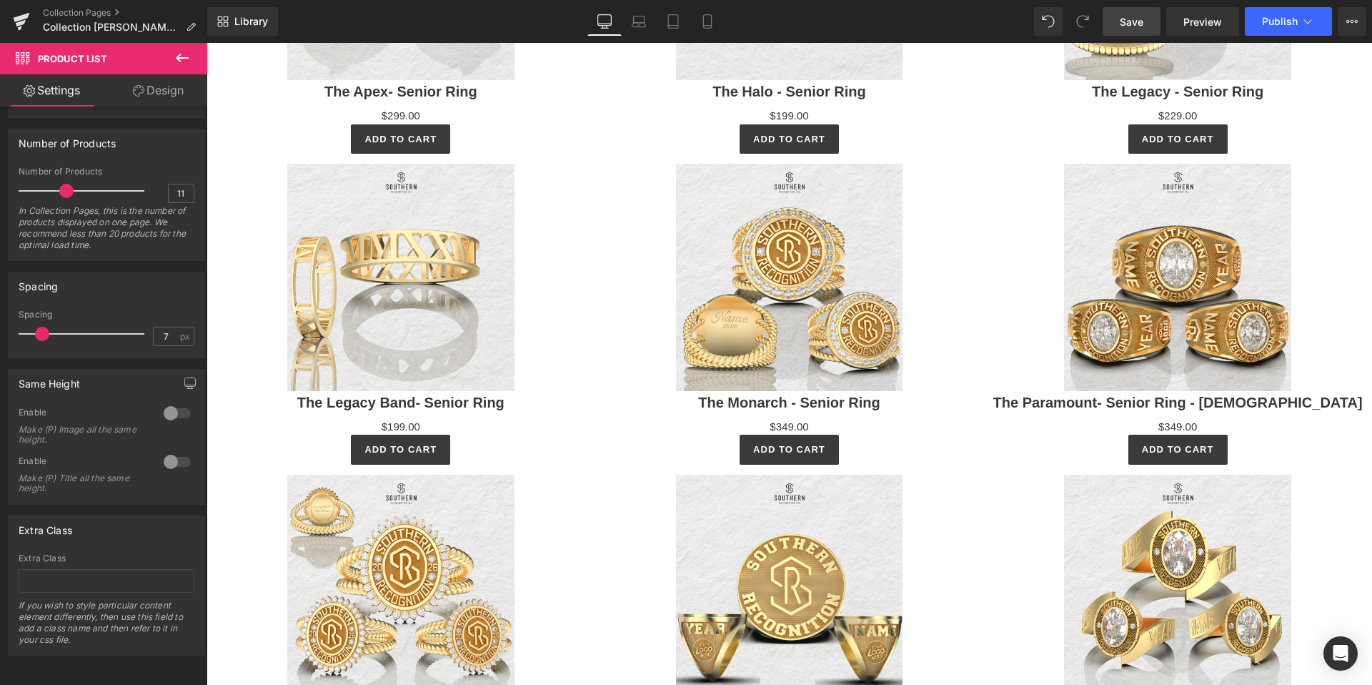
click at [1145, 18] on link "Save" at bounding box center [1132, 21] width 58 height 29
click at [1155, 29] on link "Save" at bounding box center [1132, 21] width 58 height 29
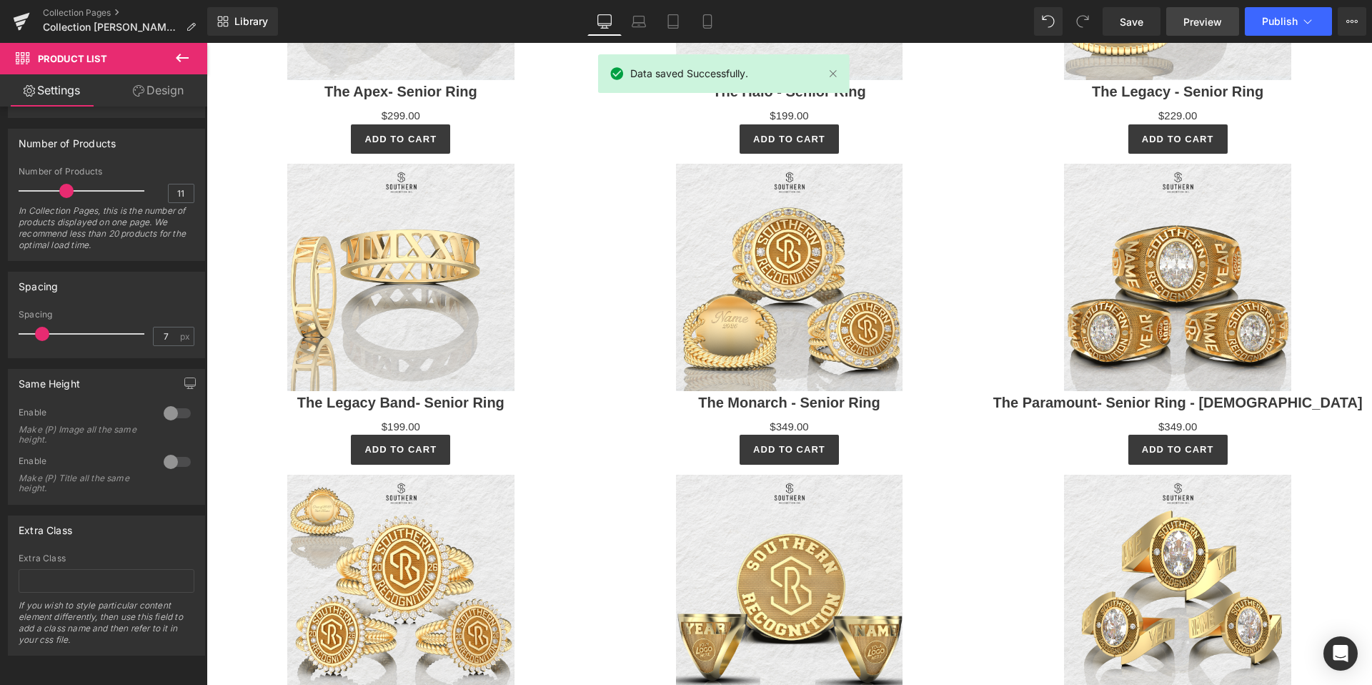
click at [1207, 18] on span "Preview" at bounding box center [1202, 21] width 39 height 15
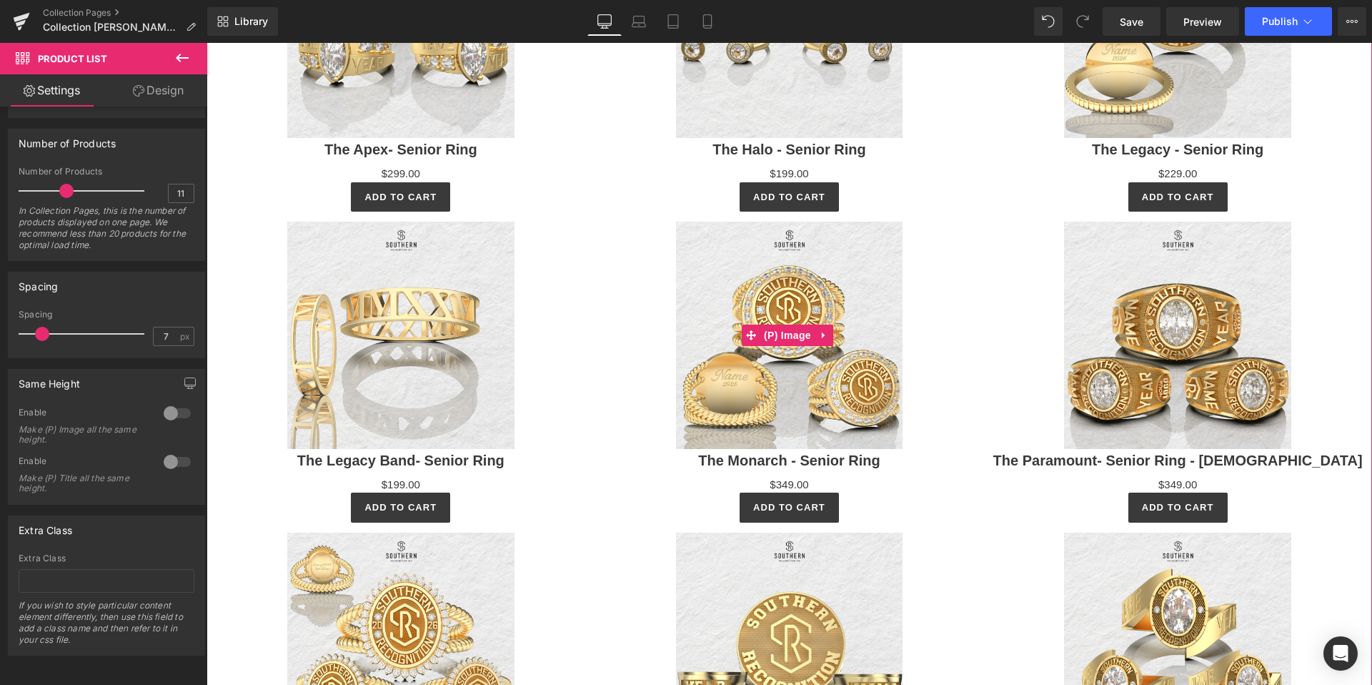
scroll to position [3186, 0]
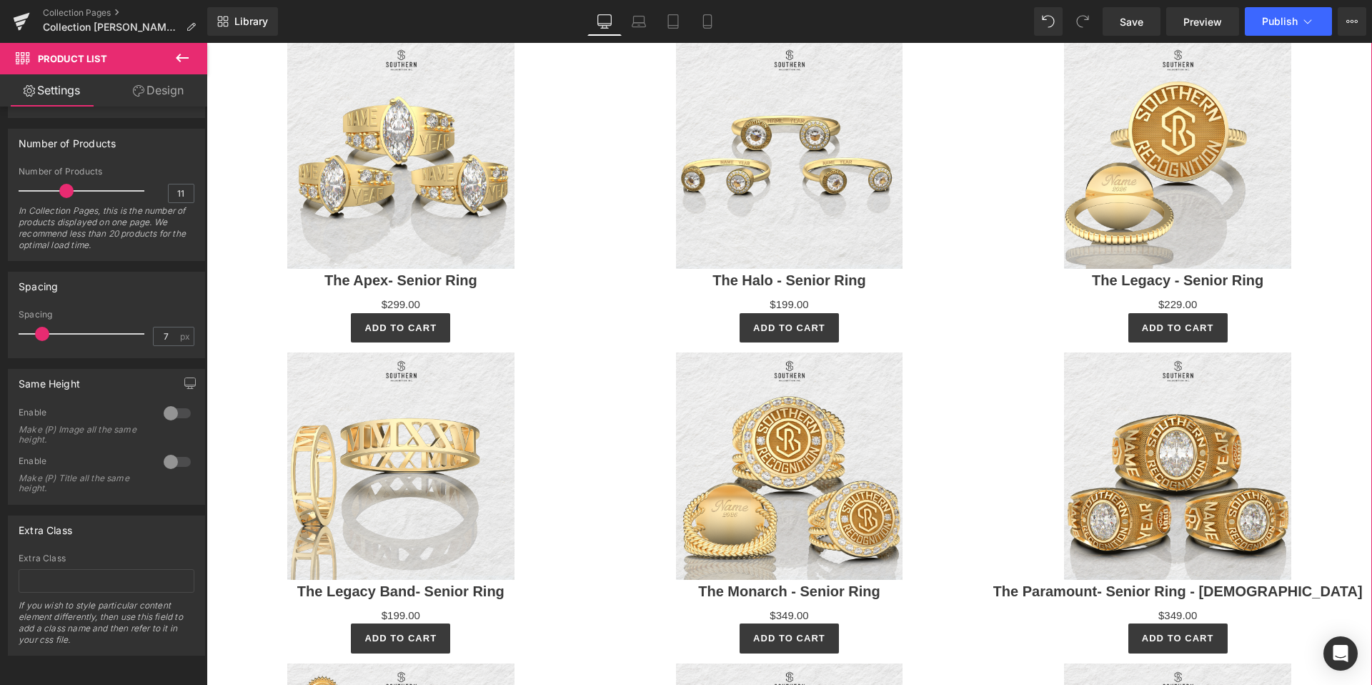
click at [557, 269] on h3 "The Apex- Senior Ring" at bounding box center [401, 283] width 379 height 28
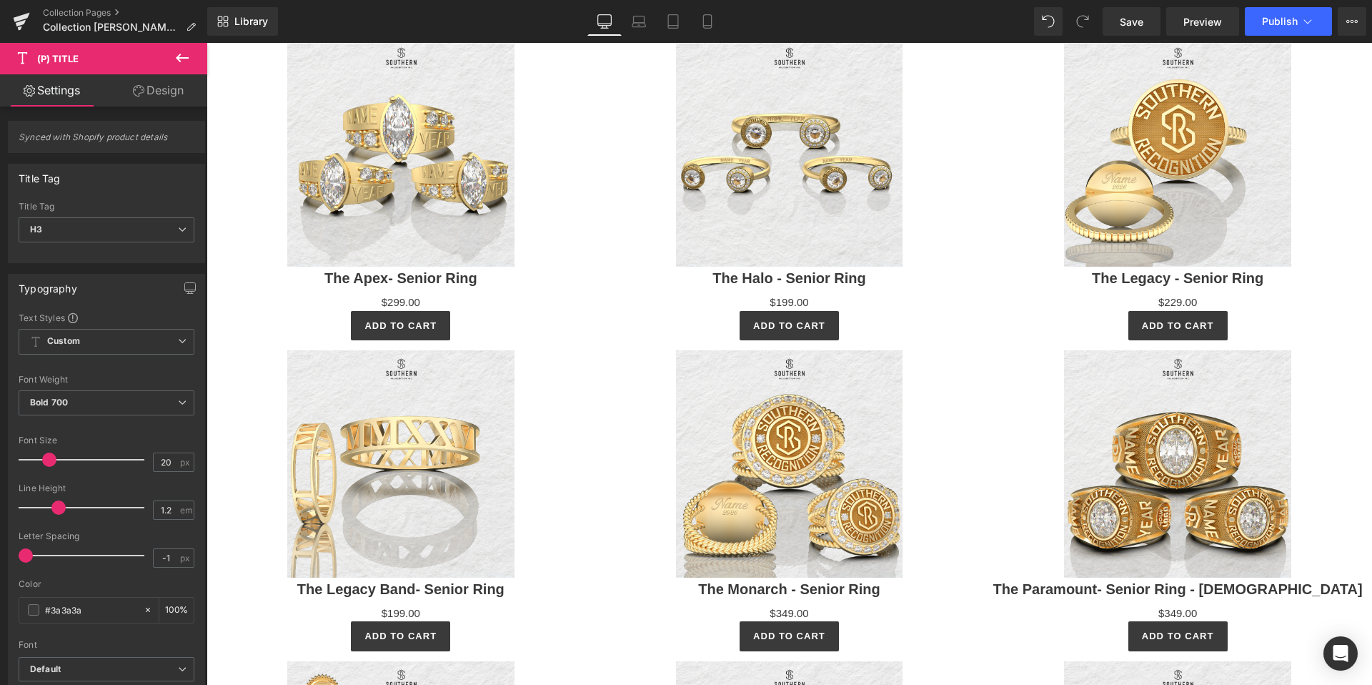
scroll to position [2974, 0]
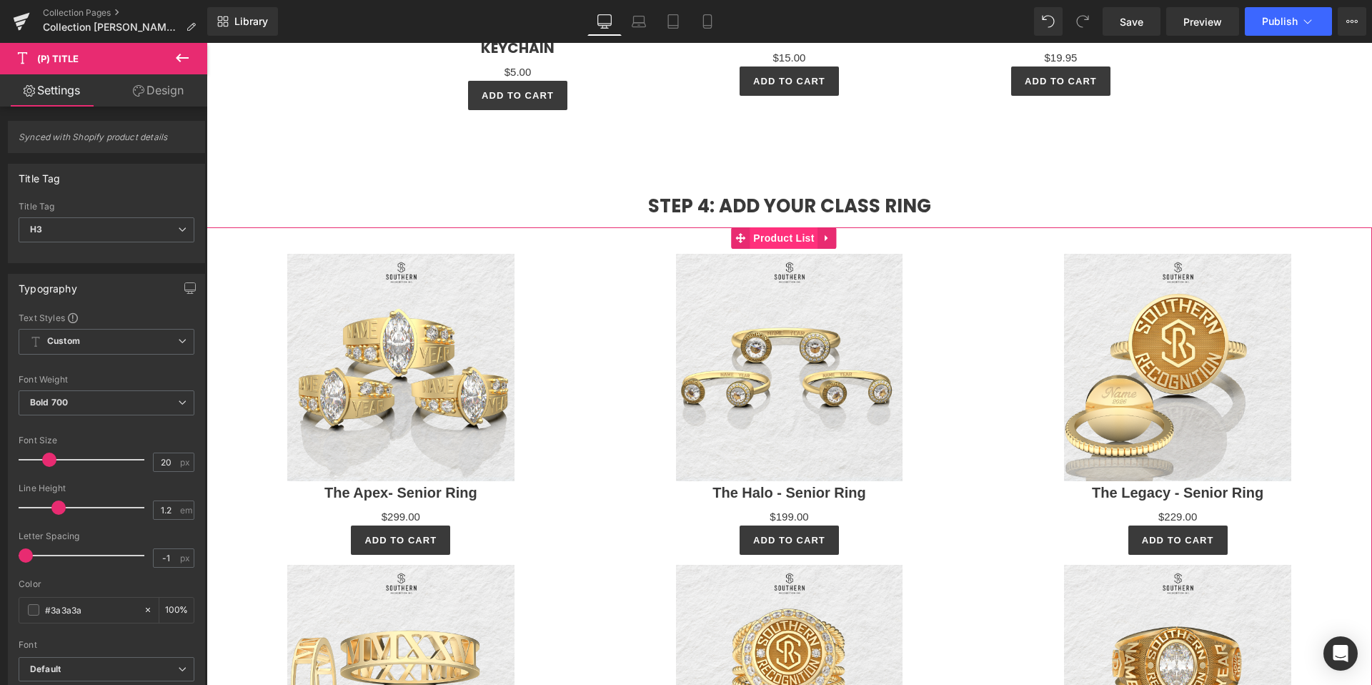
click at [774, 232] on span "Product List" at bounding box center [784, 237] width 68 height 21
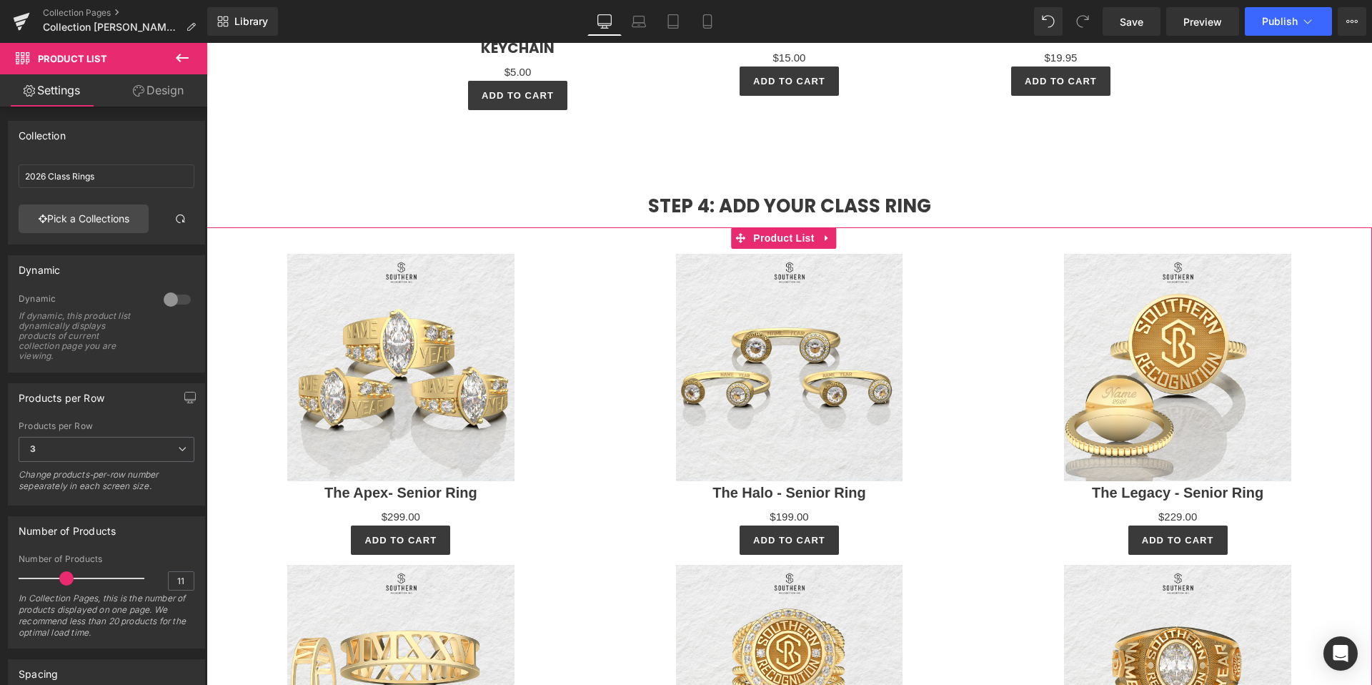
click at [166, 100] on link "Design" at bounding box center [158, 90] width 104 height 32
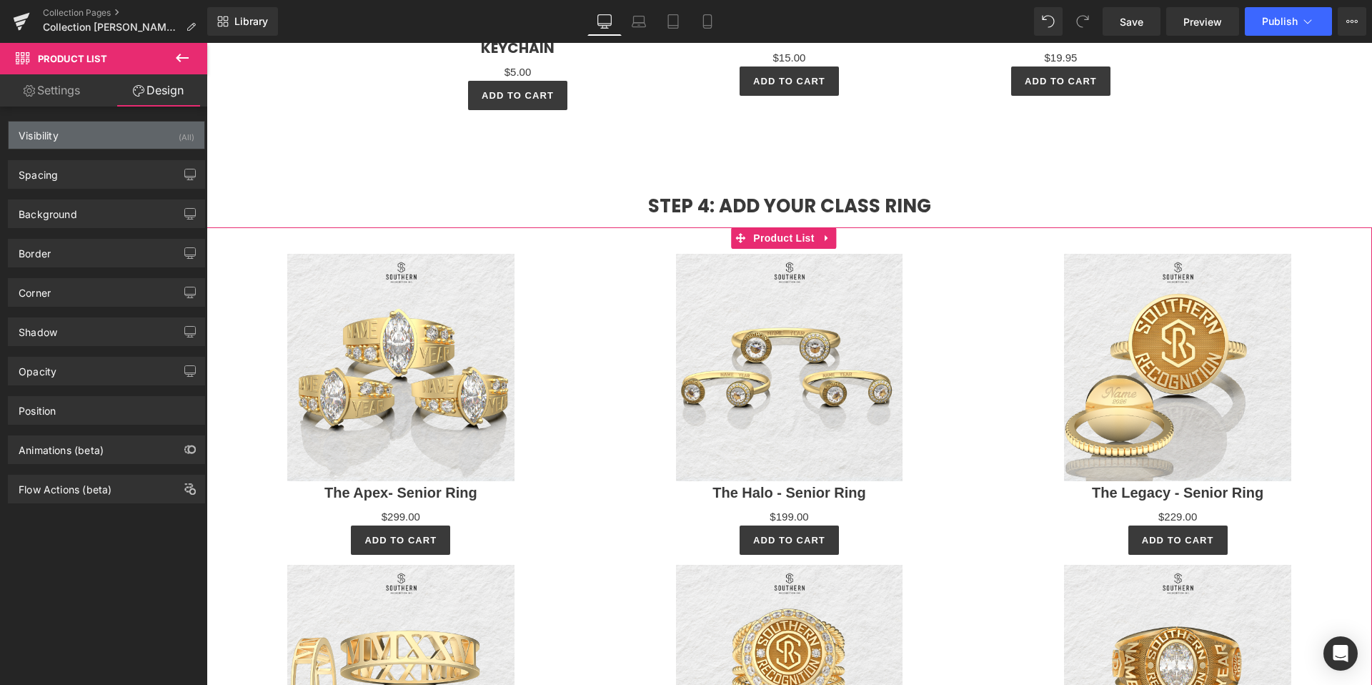
click at [48, 131] on div "Visibility" at bounding box center [39, 131] width 40 height 20
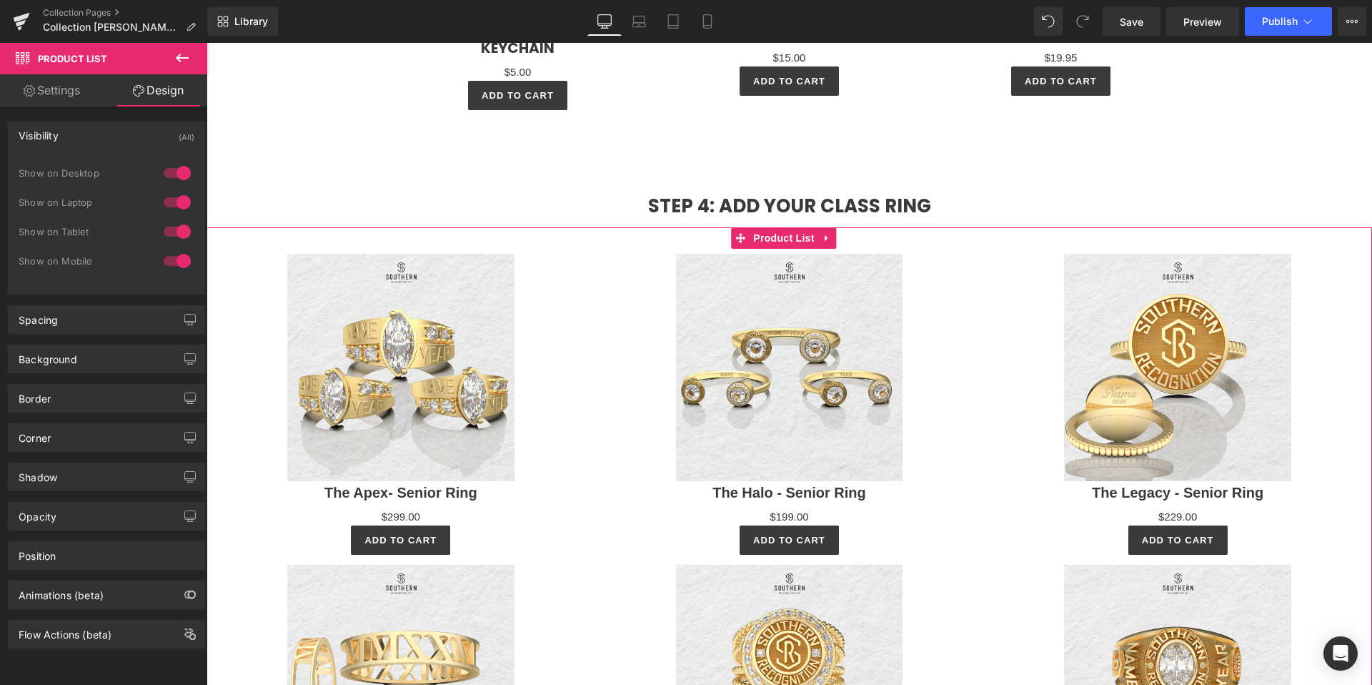
click at [53, 97] on link "Settings" at bounding box center [52, 90] width 104 height 32
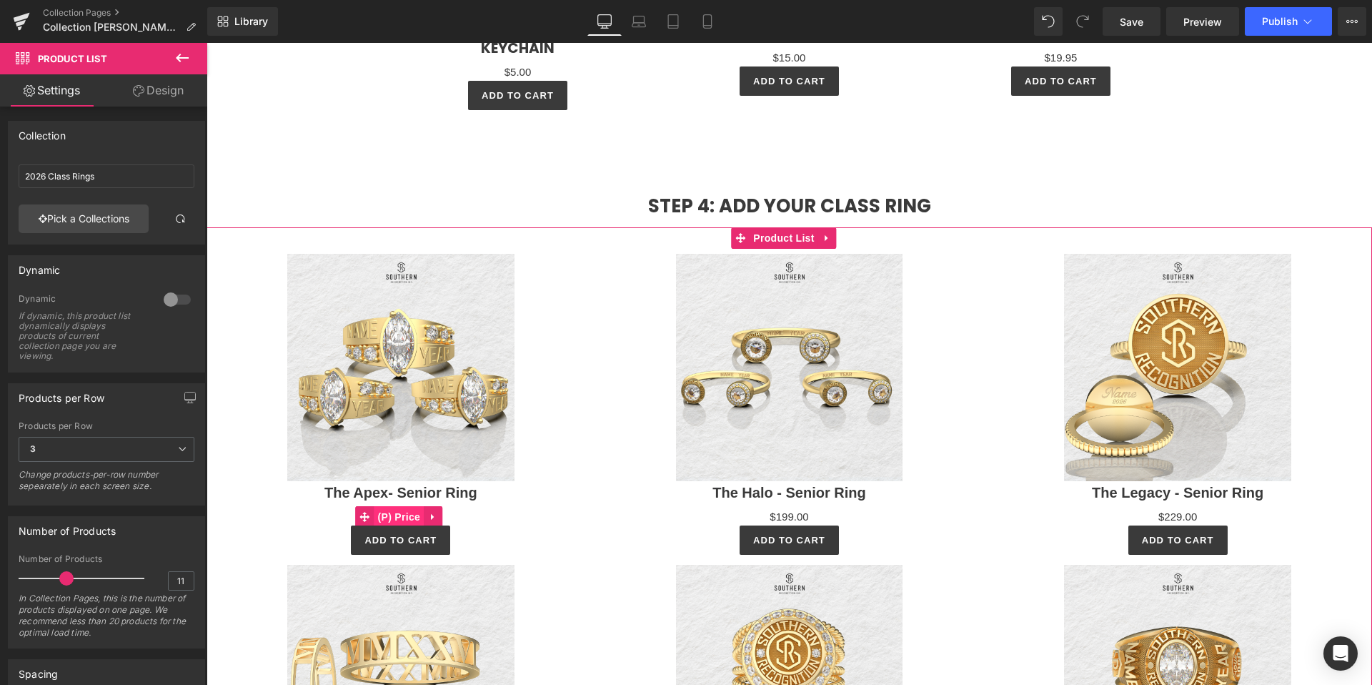
click at [402, 512] on span "(P) Price" at bounding box center [399, 516] width 50 height 21
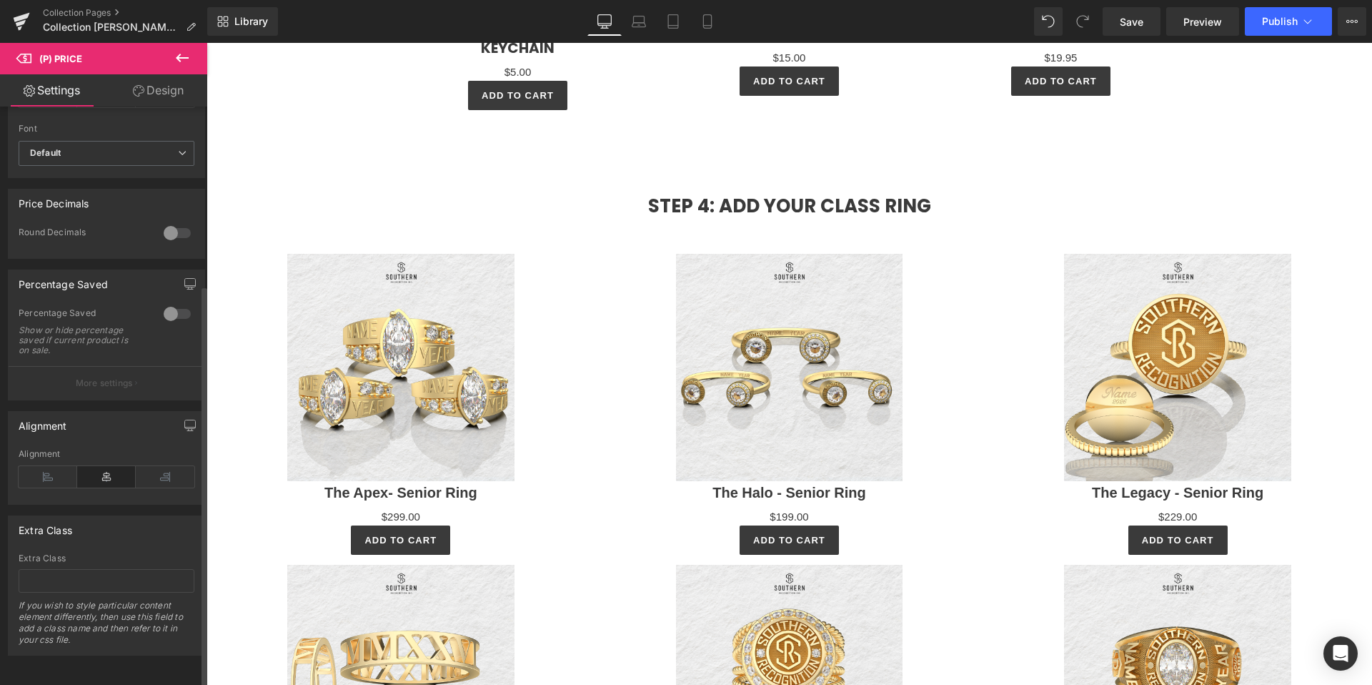
scroll to position [517, 0]
click at [149, 91] on link "Design" at bounding box center [158, 90] width 104 height 32
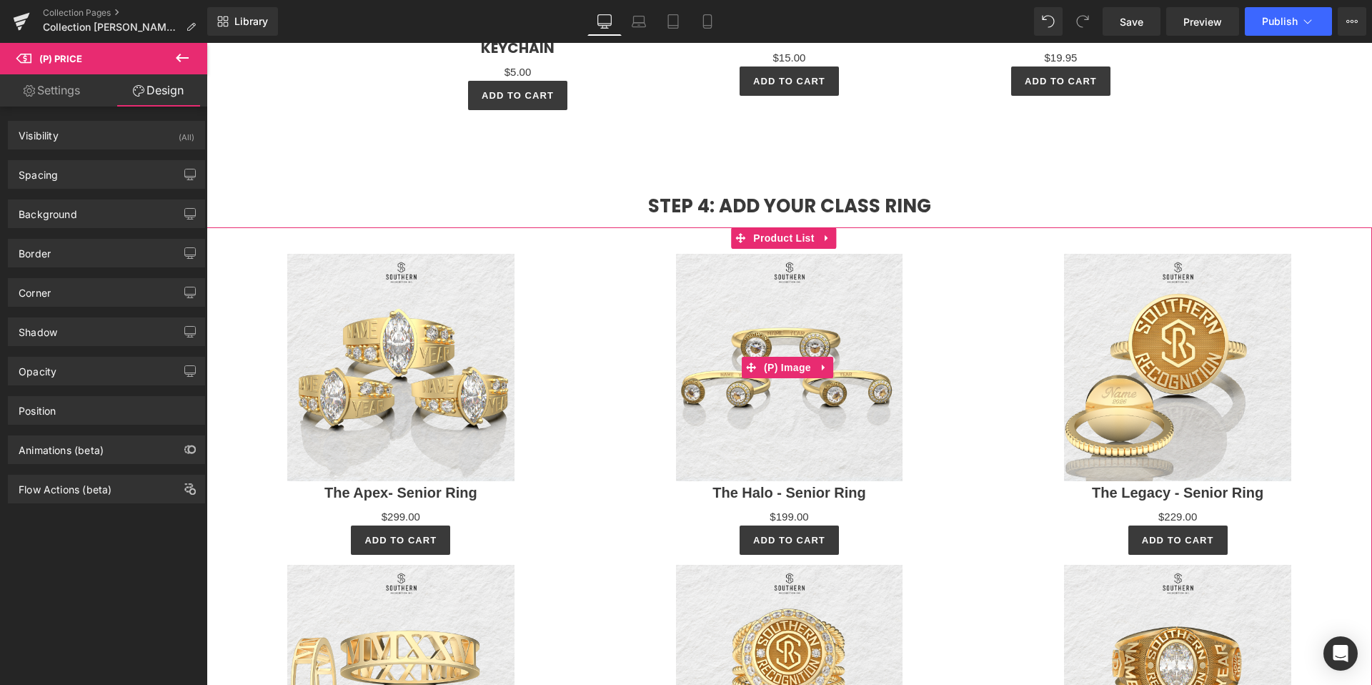
click at [614, 290] on div "Sale Off" at bounding box center [789, 367] width 379 height 227
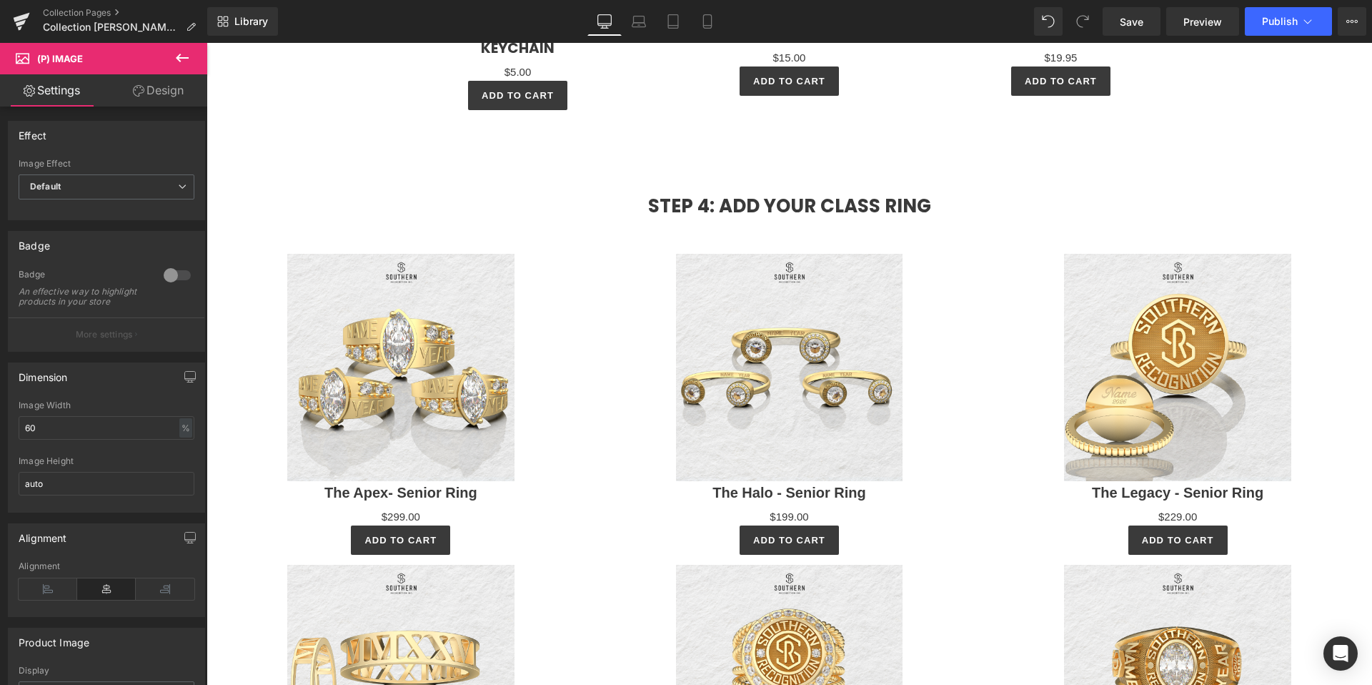
click at [182, 61] on icon at bounding box center [182, 57] width 17 height 17
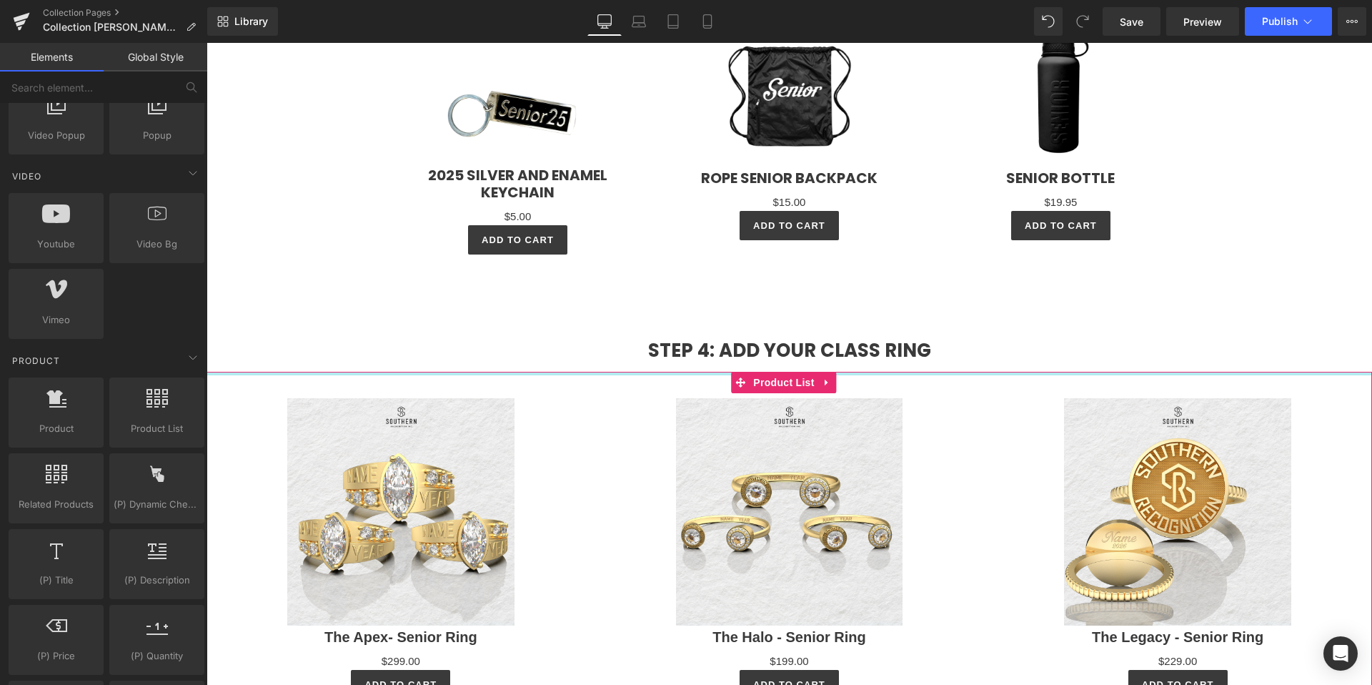
scroll to position [3283, 0]
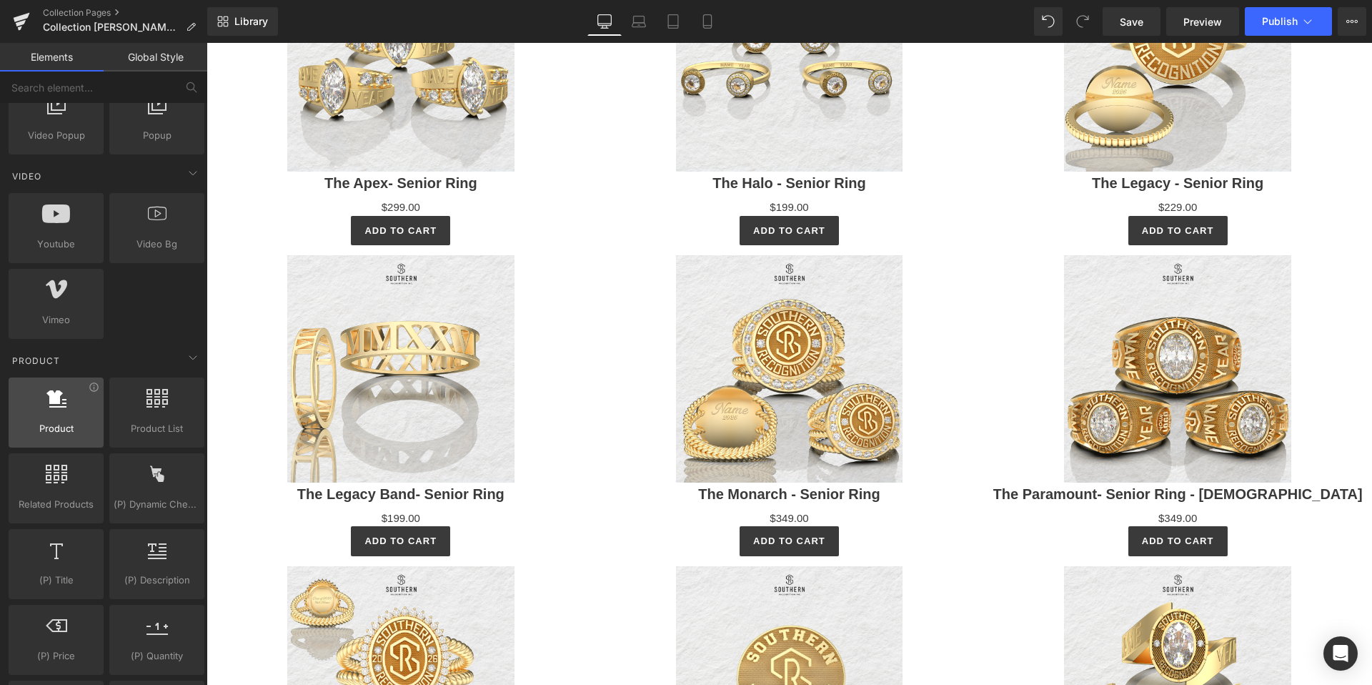
click at [44, 425] on span "Product" at bounding box center [56, 428] width 86 height 15
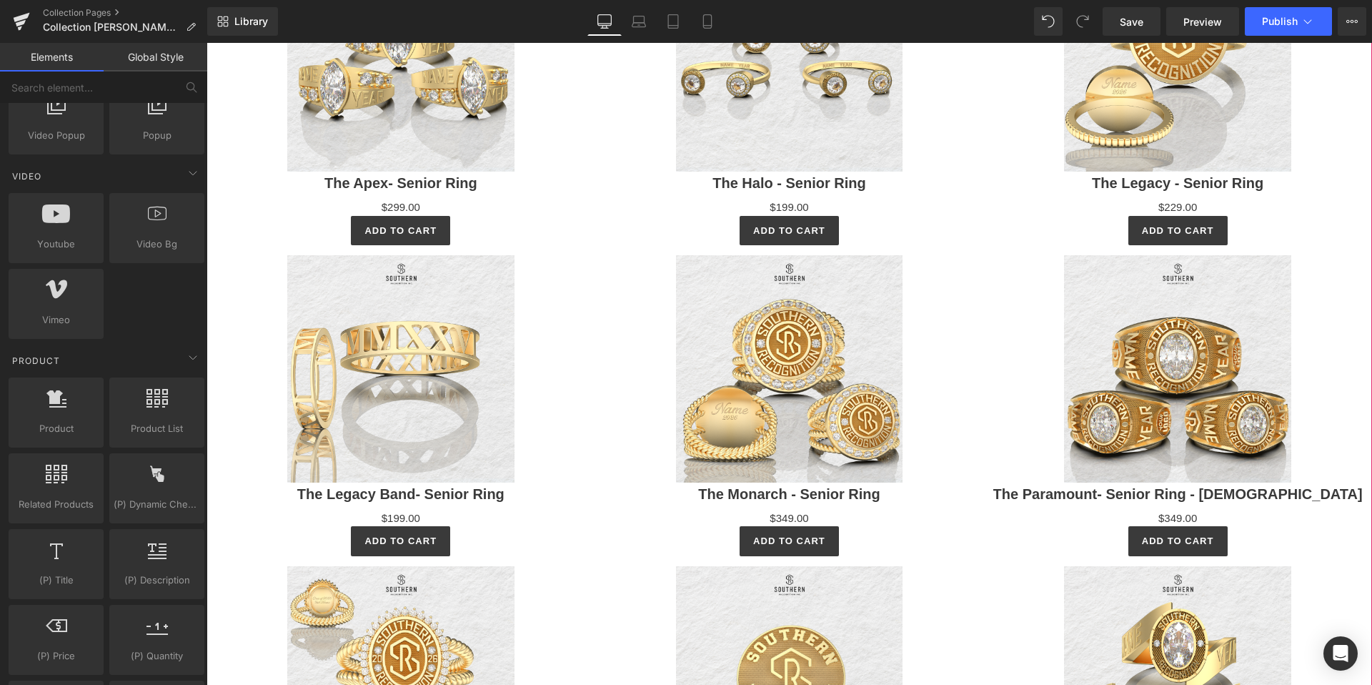
click at [627, 424] on div "Sale Off" at bounding box center [789, 368] width 379 height 227
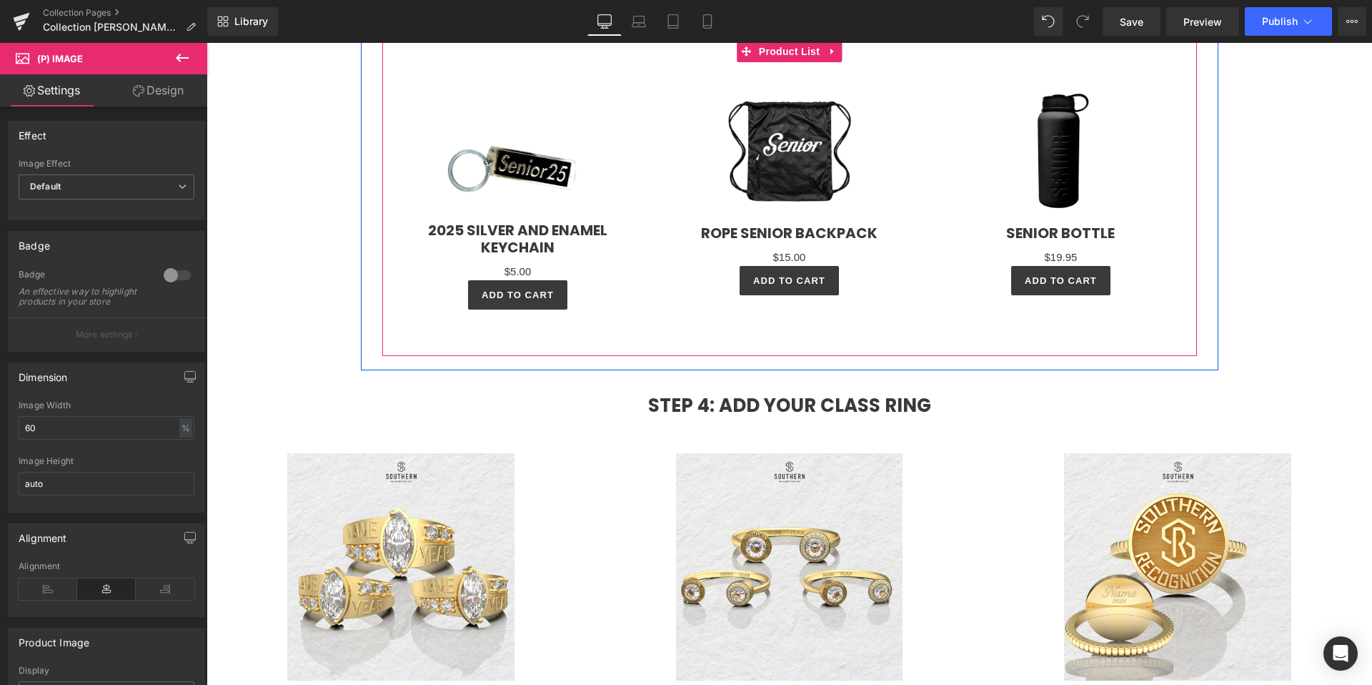
scroll to position [2788, 0]
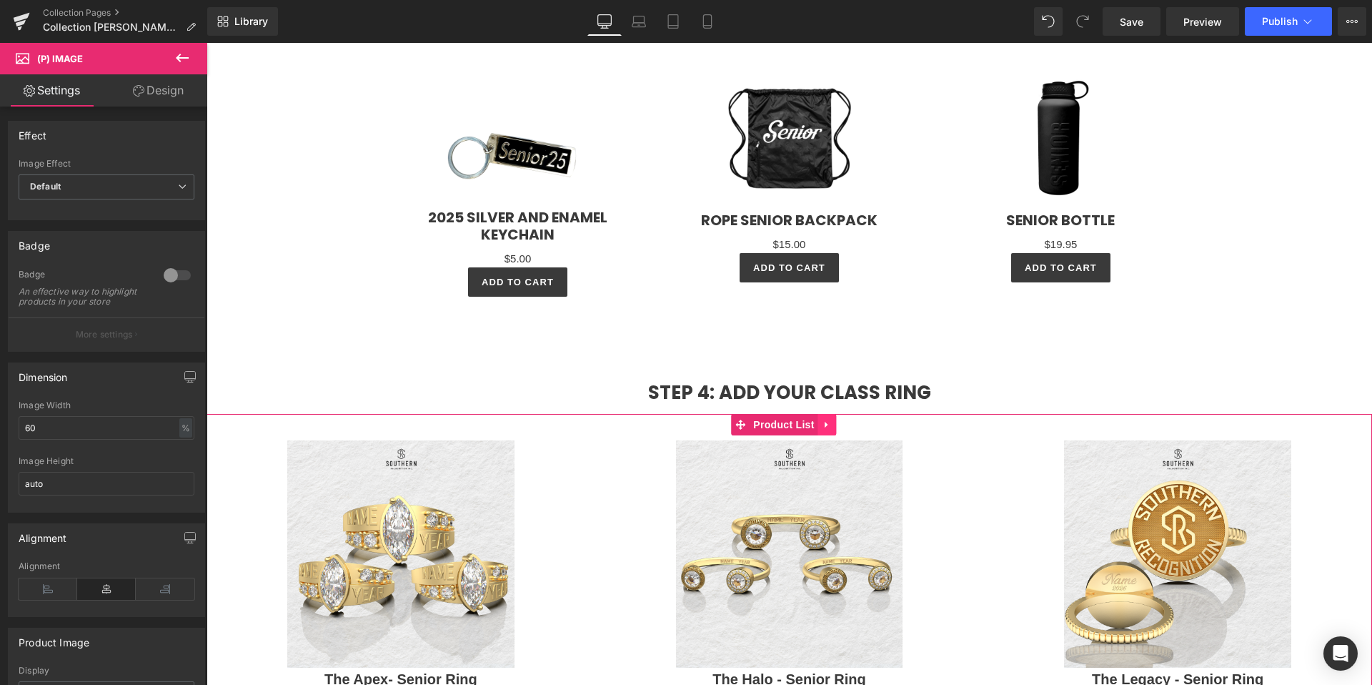
click at [828, 427] on icon at bounding box center [827, 424] width 10 height 11
click at [835, 423] on icon at bounding box center [837, 424] width 10 height 11
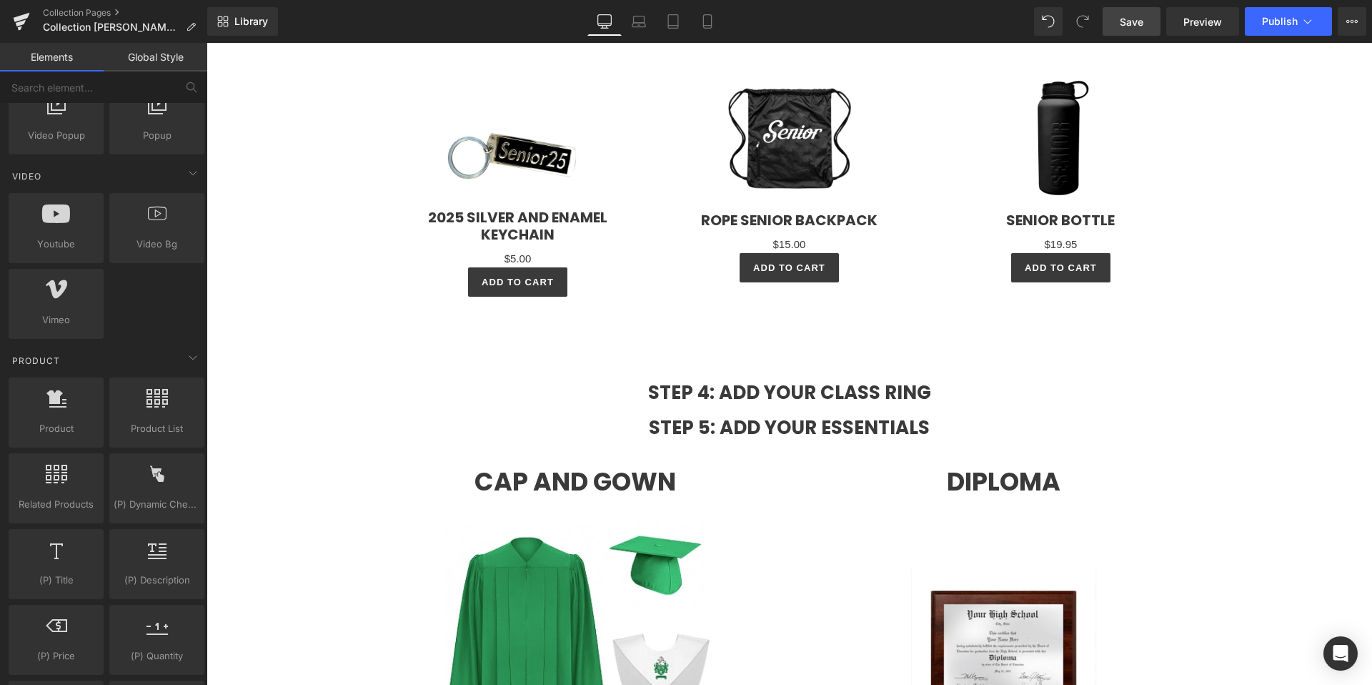
click at [1128, 24] on span "Save" at bounding box center [1132, 21] width 24 height 15
click at [1140, 20] on span "Save" at bounding box center [1132, 21] width 24 height 15
